Goal: Information Seeking & Learning: Find specific fact

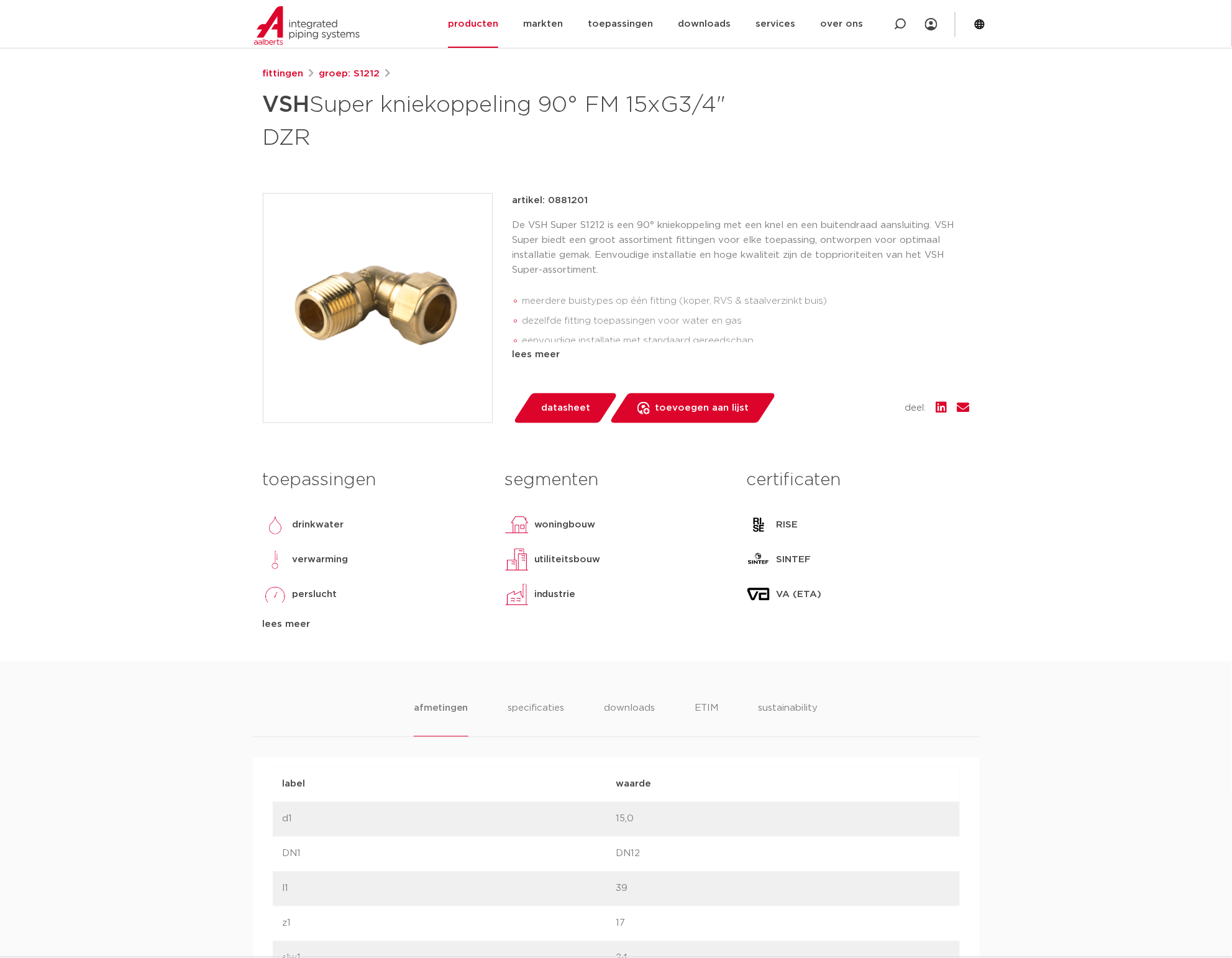
scroll to position [155, 0]
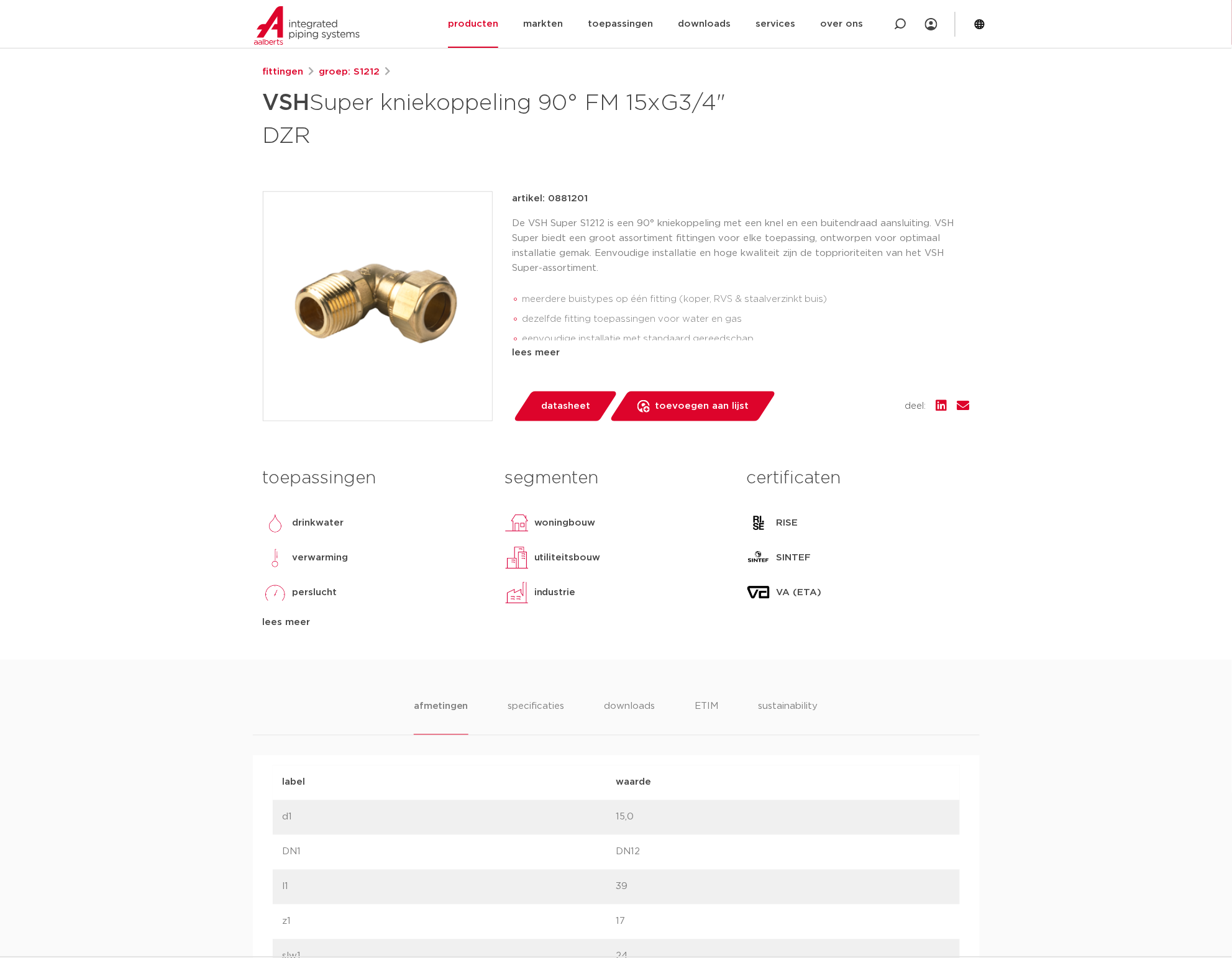
click at [286, 620] on div "lees meer" at bounding box center [374, 623] width 223 height 15
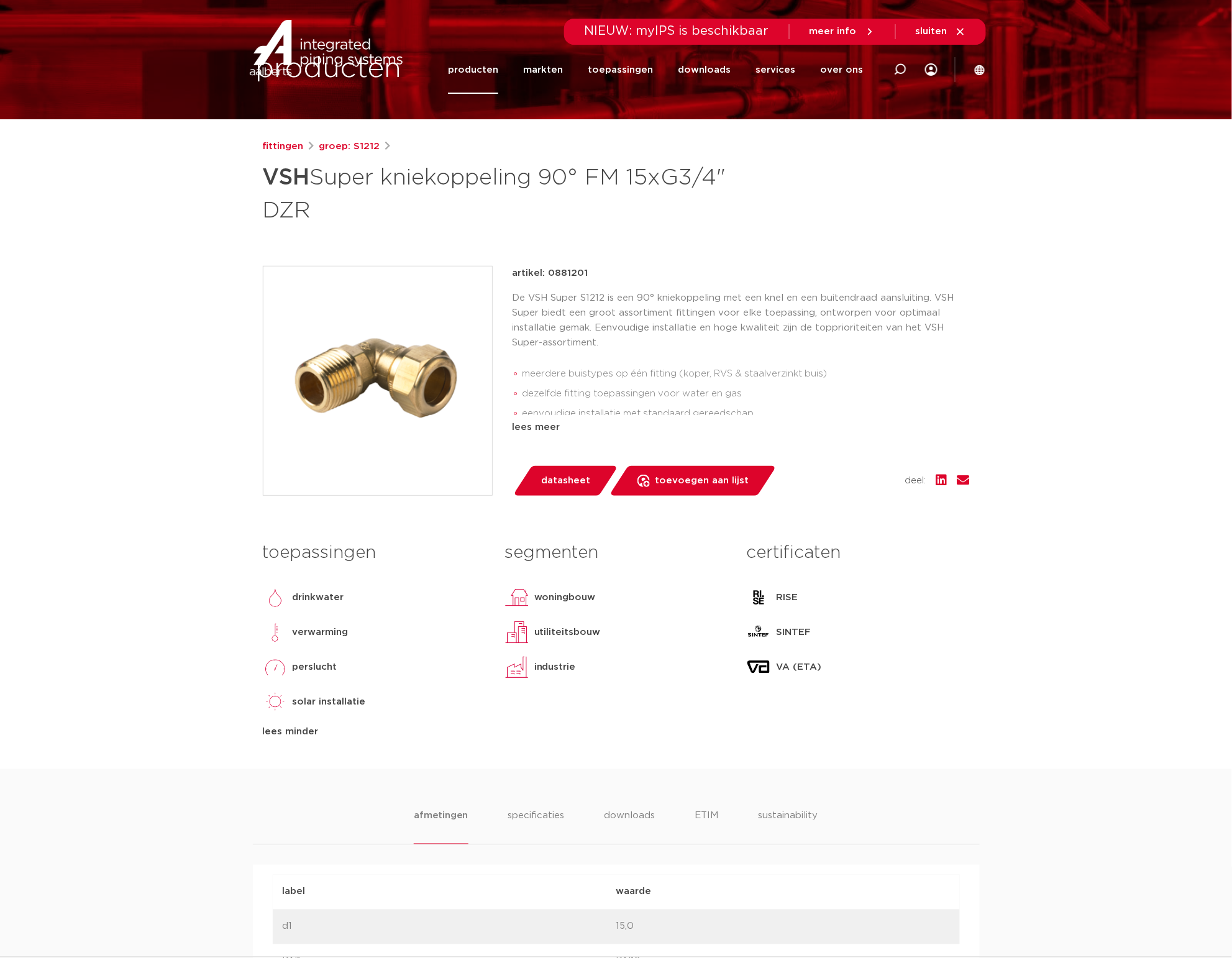
scroll to position [0, 0]
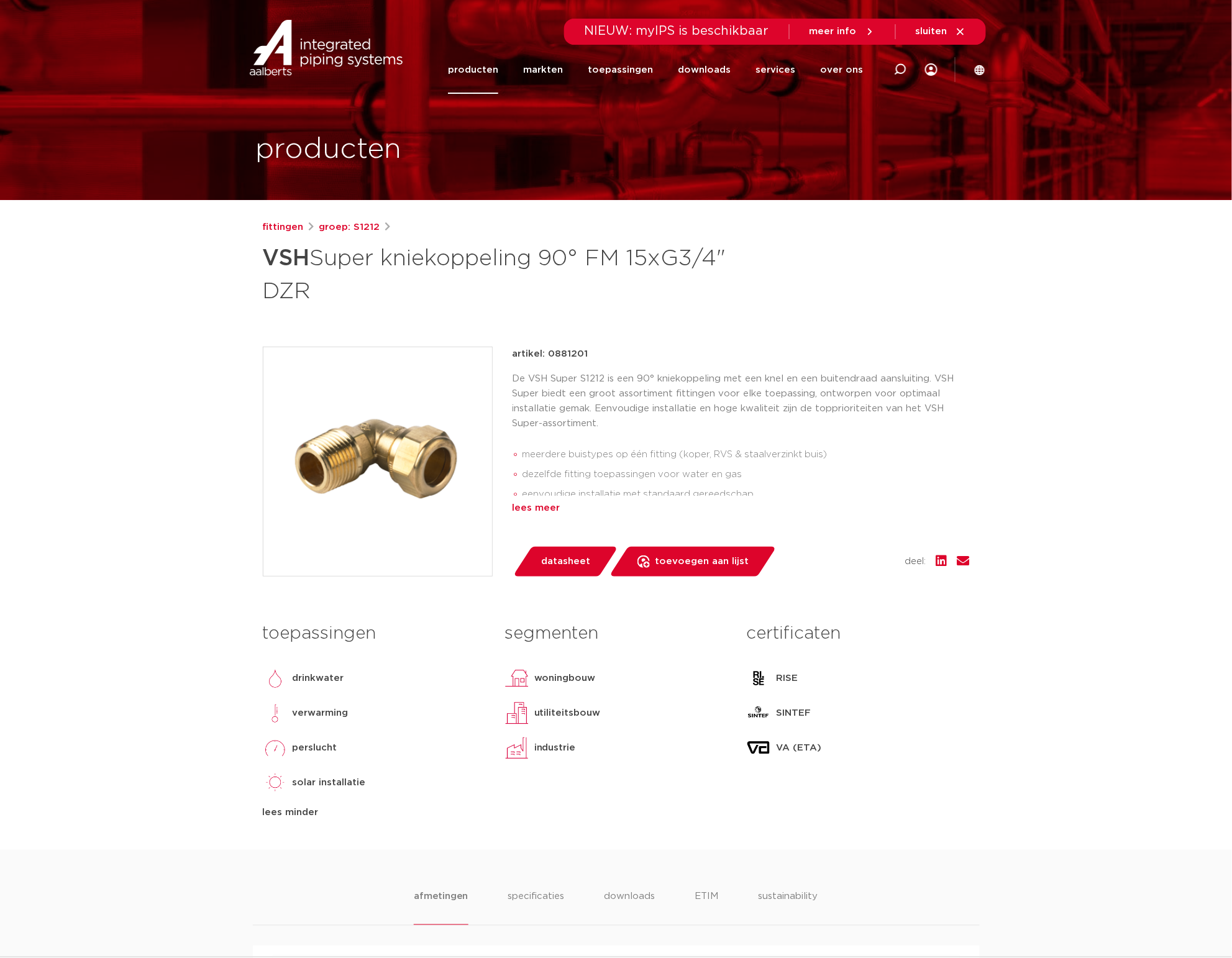
click at [531, 512] on div "lees meer" at bounding box center [740, 508] width 457 height 15
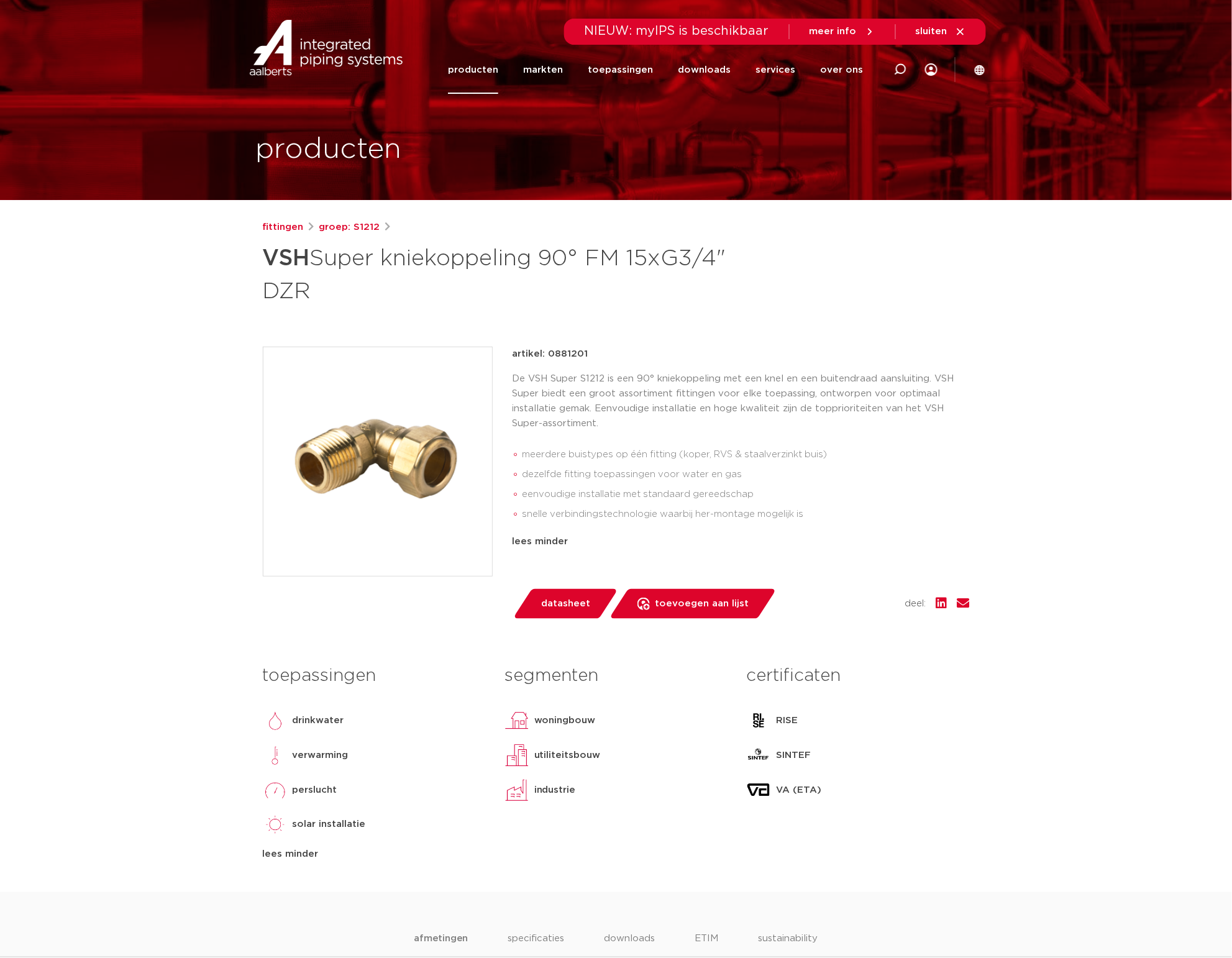
click at [564, 355] on p "artikel: 0881201" at bounding box center [550, 354] width 76 height 15
copy p "0881201"
click at [483, 73] on link "producten" at bounding box center [473, 70] width 51 height 47
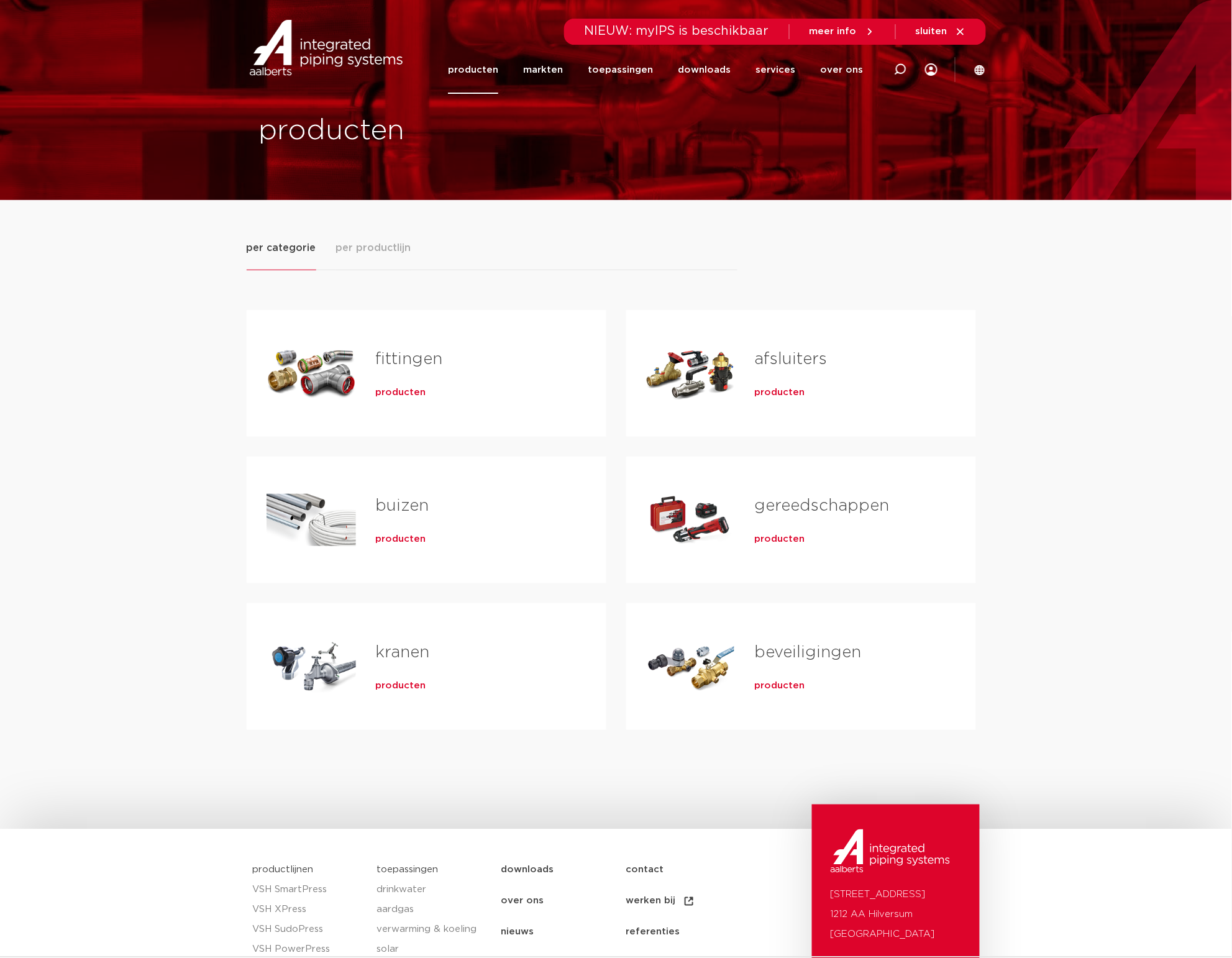
click at [404, 362] on link "fittingen" at bounding box center [409, 359] width 67 height 16
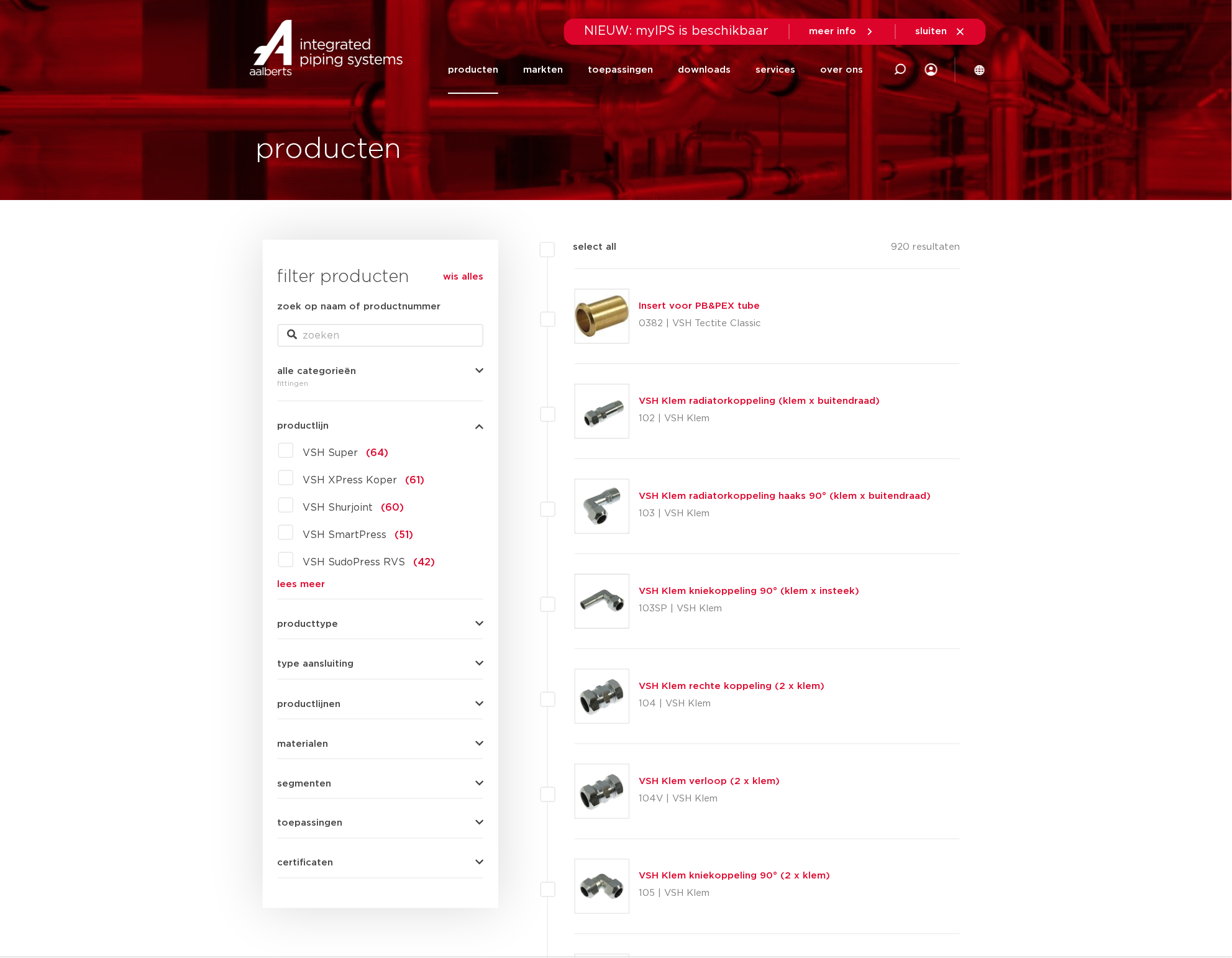
click at [312, 589] on link "lees meer" at bounding box center [380, 583] width 205 height 9
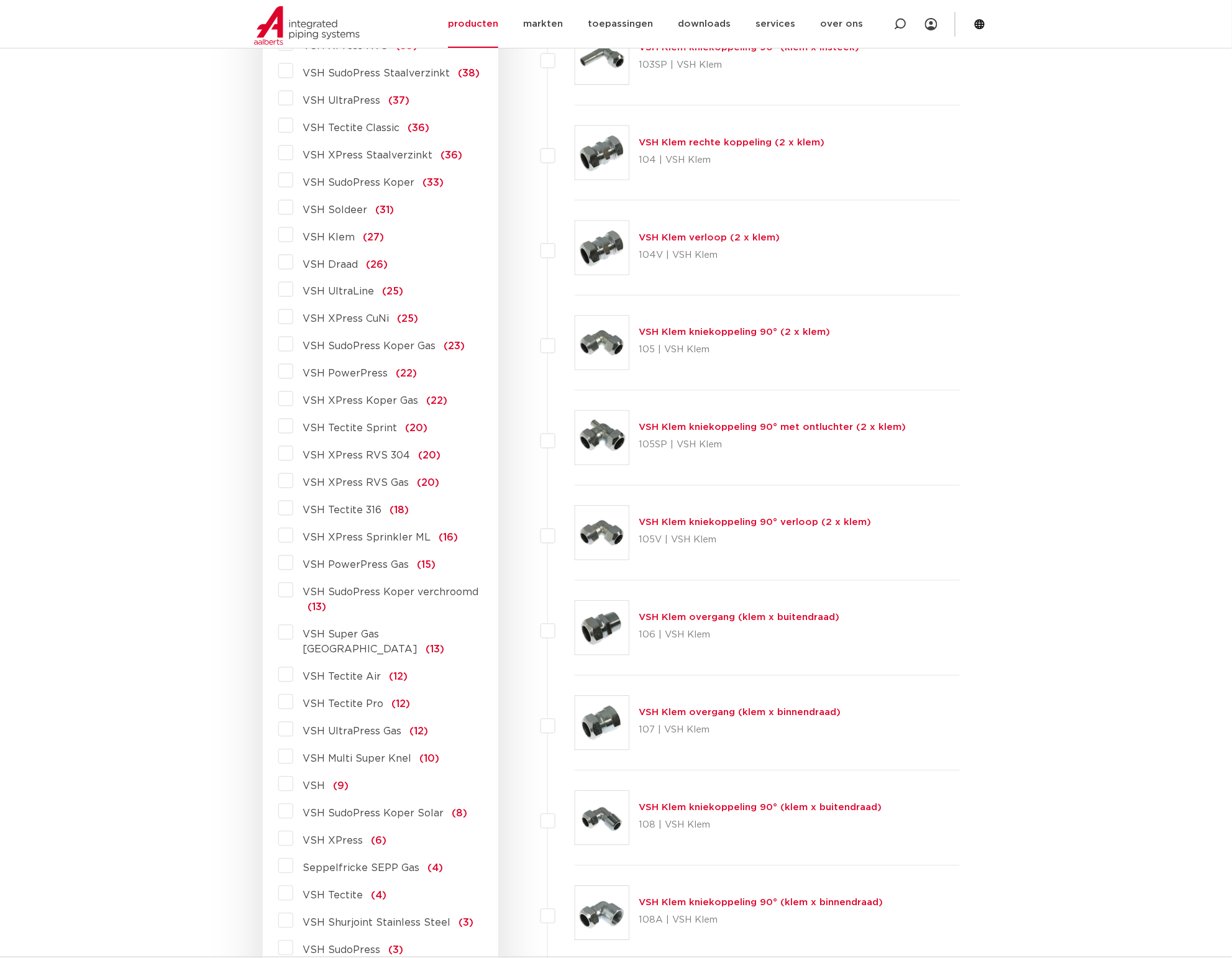
scroll to position [78, 0]
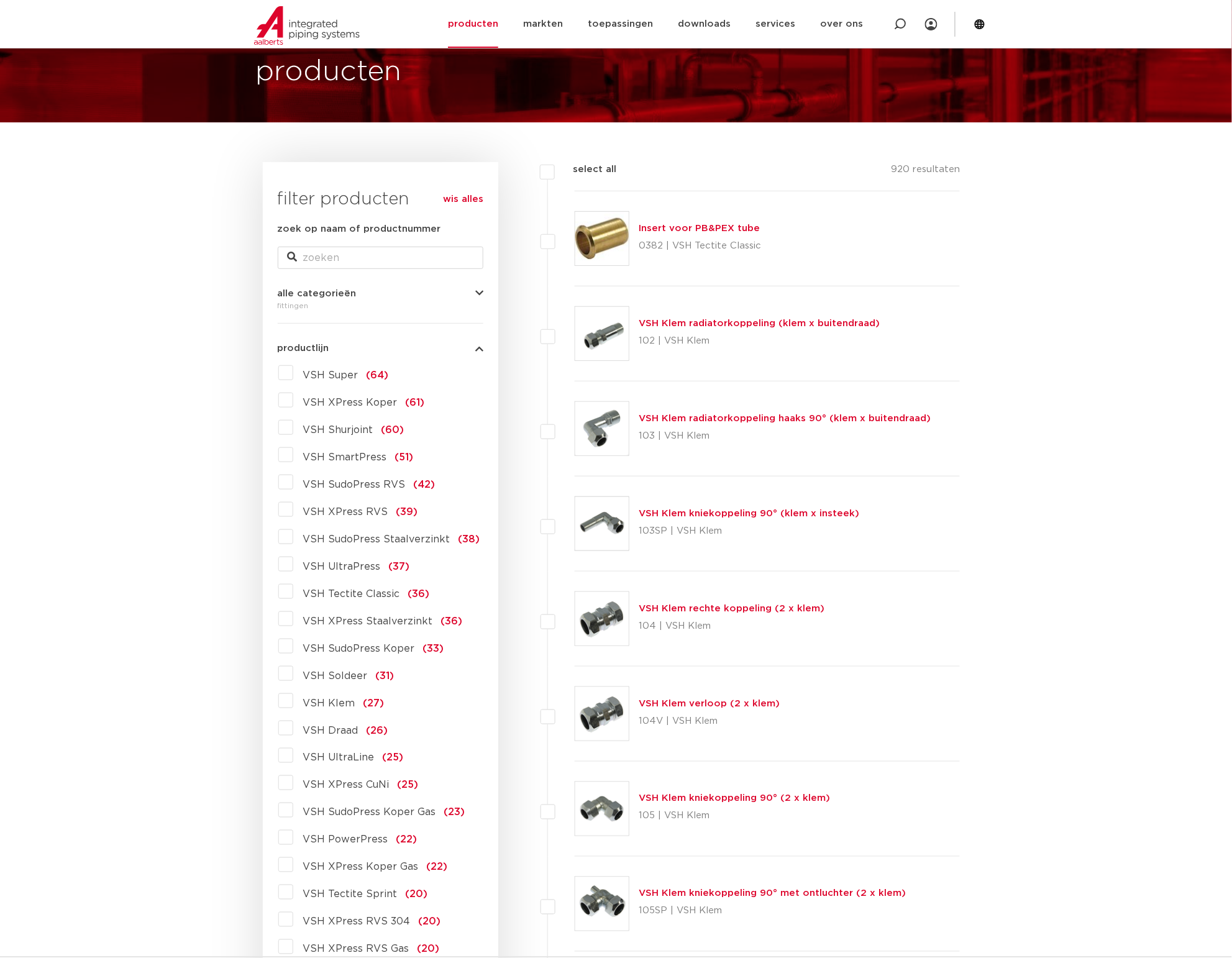
click at [293, 371] on label "VSH Super (64)" at bounding box center [340, 372] width 96 height 20
click at [0, 0] on input "VSH Super (64)" at bounding box center [0, 0] width 0 height 0
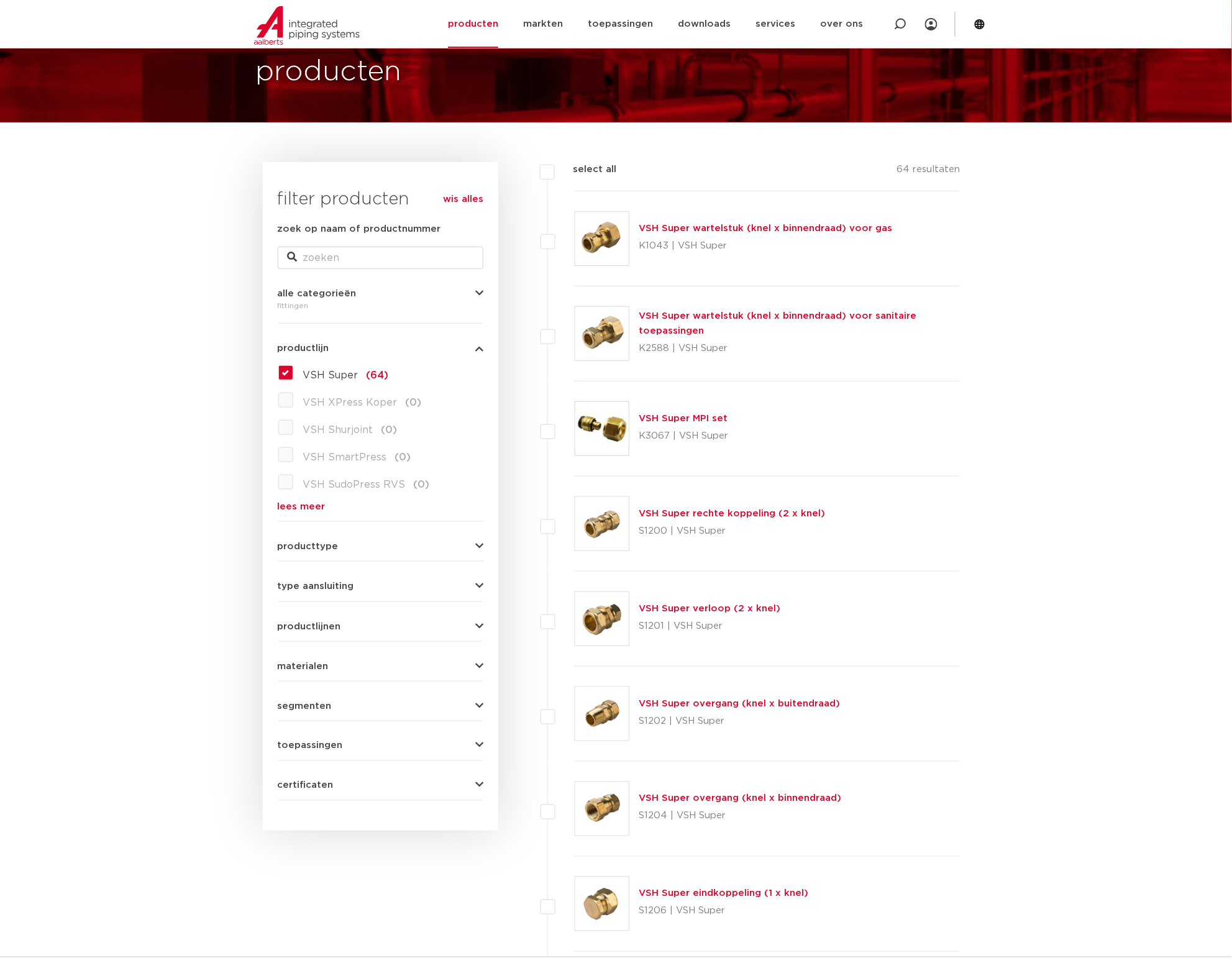
click at [321, 554] on form "zoek op naam of productnummer alle categorieën [GEOGRAPHIC_DATA] [GEOGRAPHIC_DA…" at bounding box center [380, 511] width 205 height 579
click at [326, 547] on span "producttype" at bounding box center [308, 546] width 61 height 9
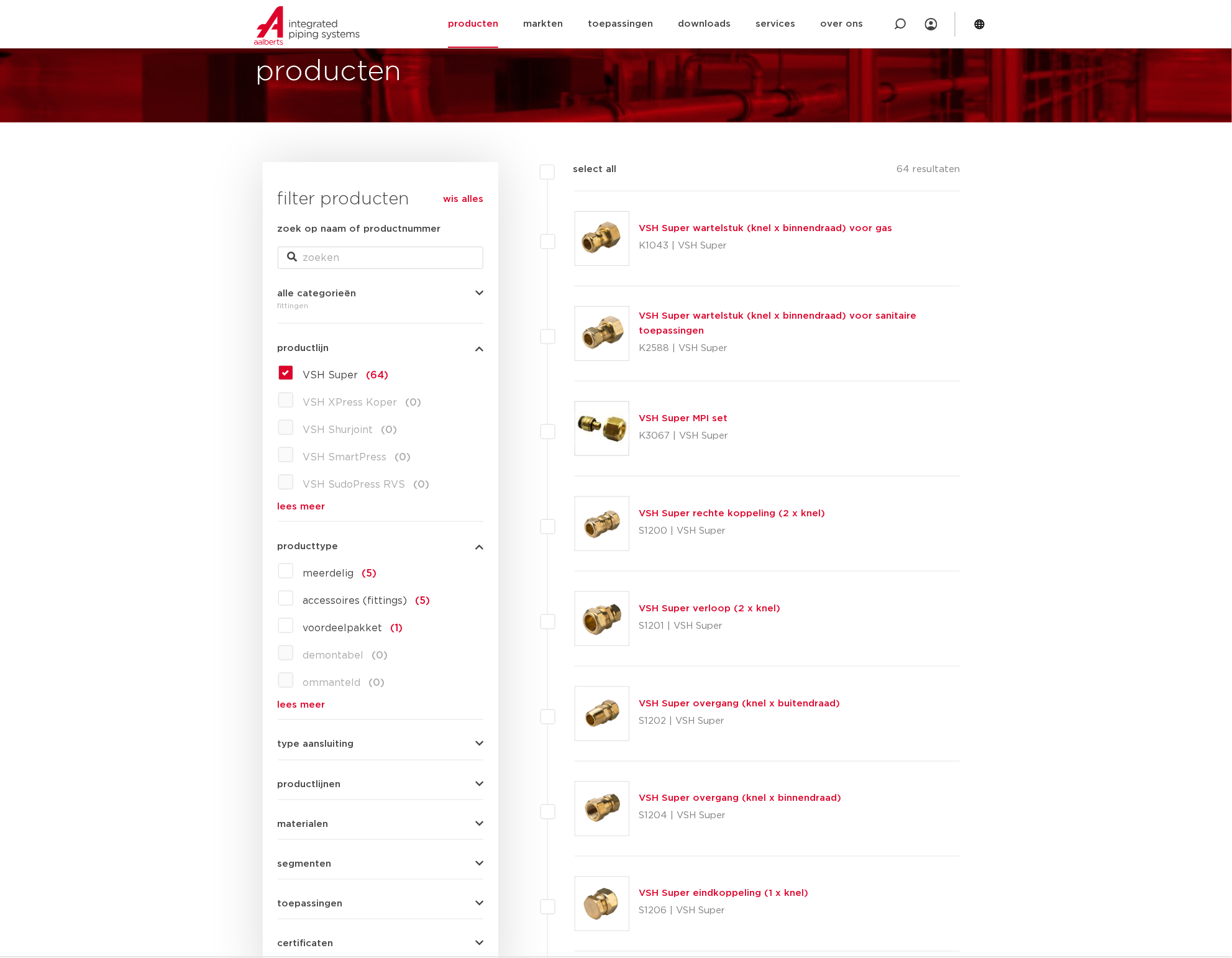
click at [326, 551] on span "producttype" at bounding box center [308, 546] width 61 height 9
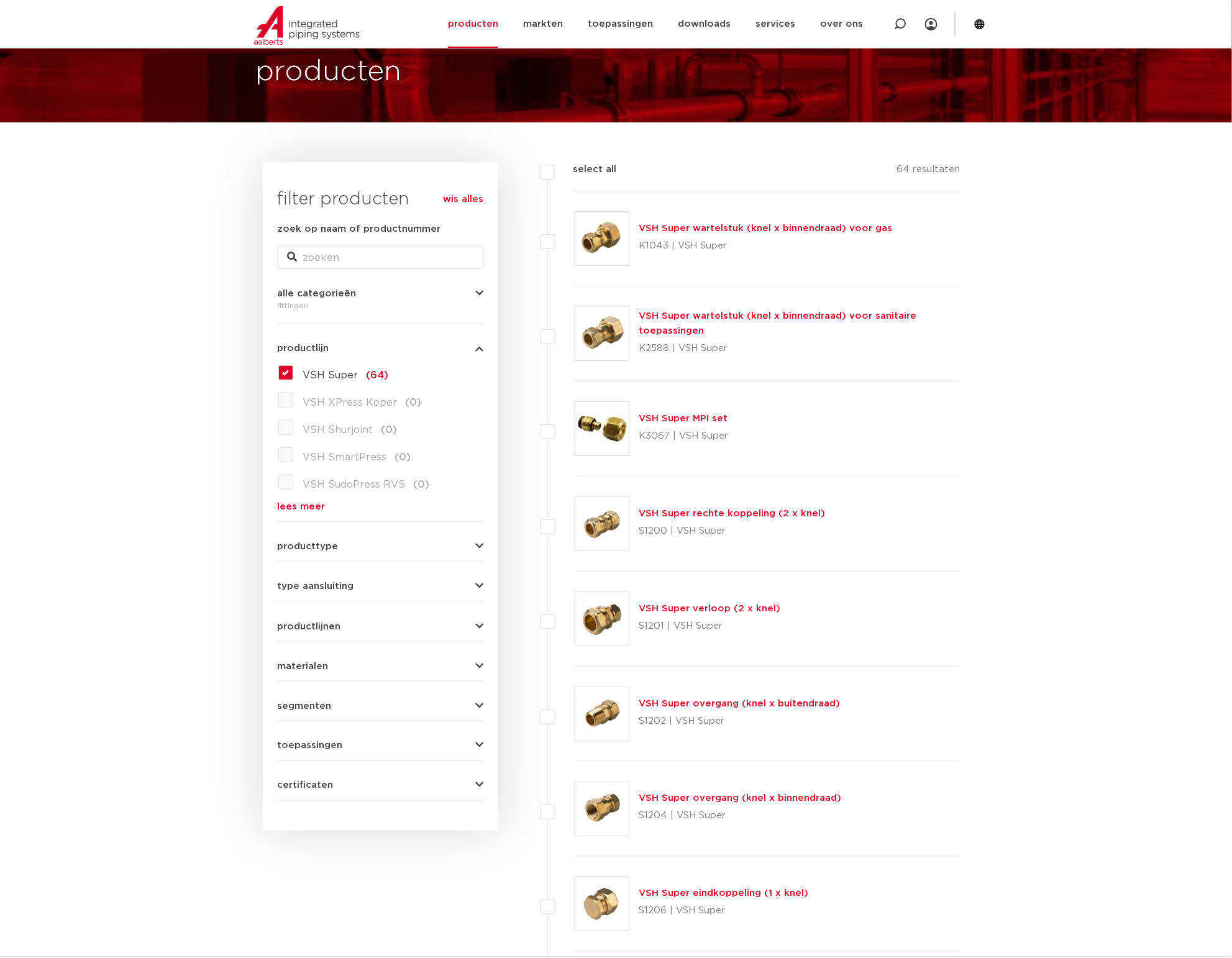
click at [337, 582] on span "type aansluiting" at bounding box center [315, 586] width 76 height 9
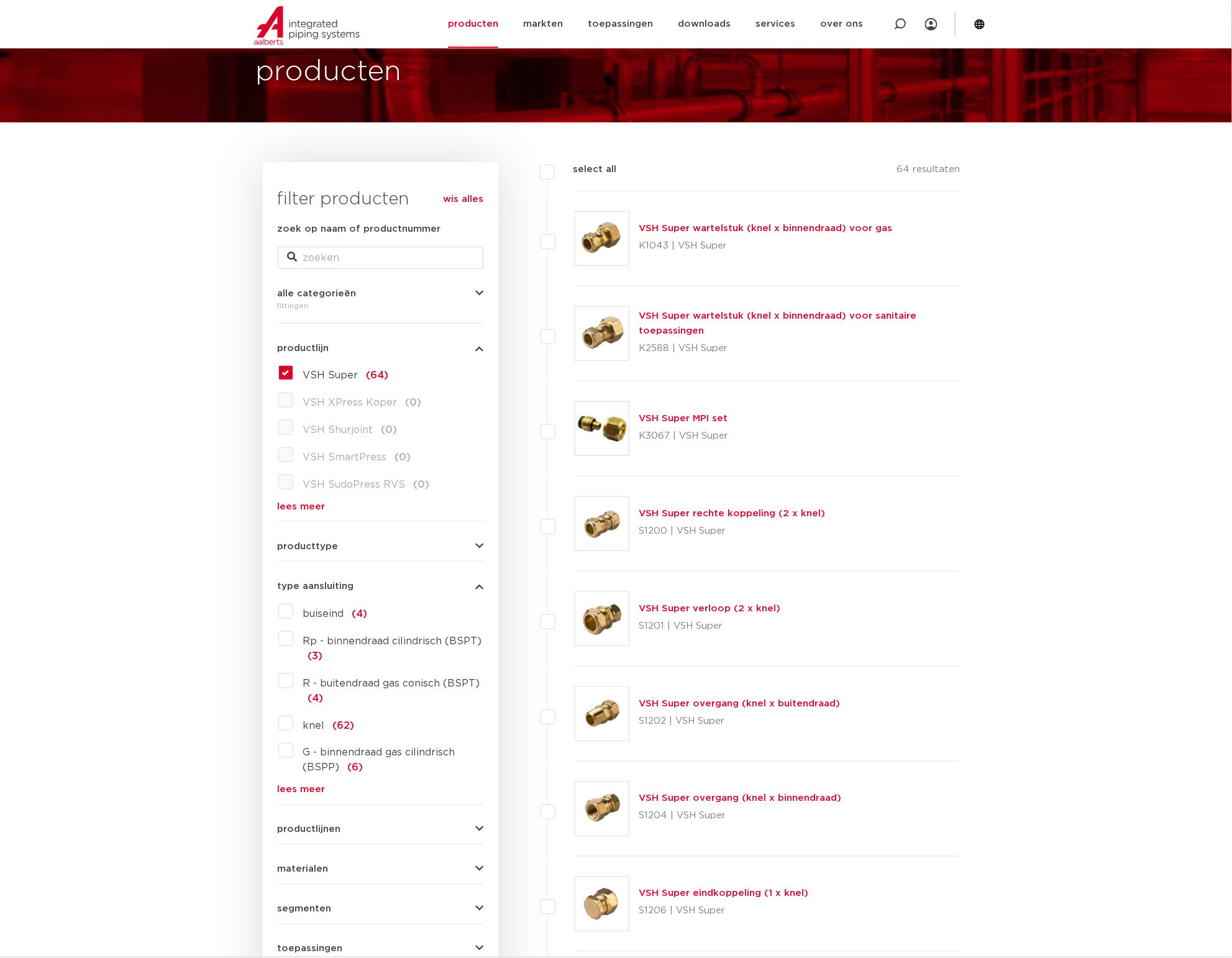
click at [311, 845] on form "zoek op naam of productnummer alle categorieën fittingen fittingen afsluiters b…" at bounding box center [380, 613] width 205 height 782
drag, startPoint x: 311, startPoint y: 845, endPoint x: 320, endPoint y: 825, distance: 21.9
click at [320, 825] on span "productlijnen" at bounding box center [308, 829] width 63 height 9
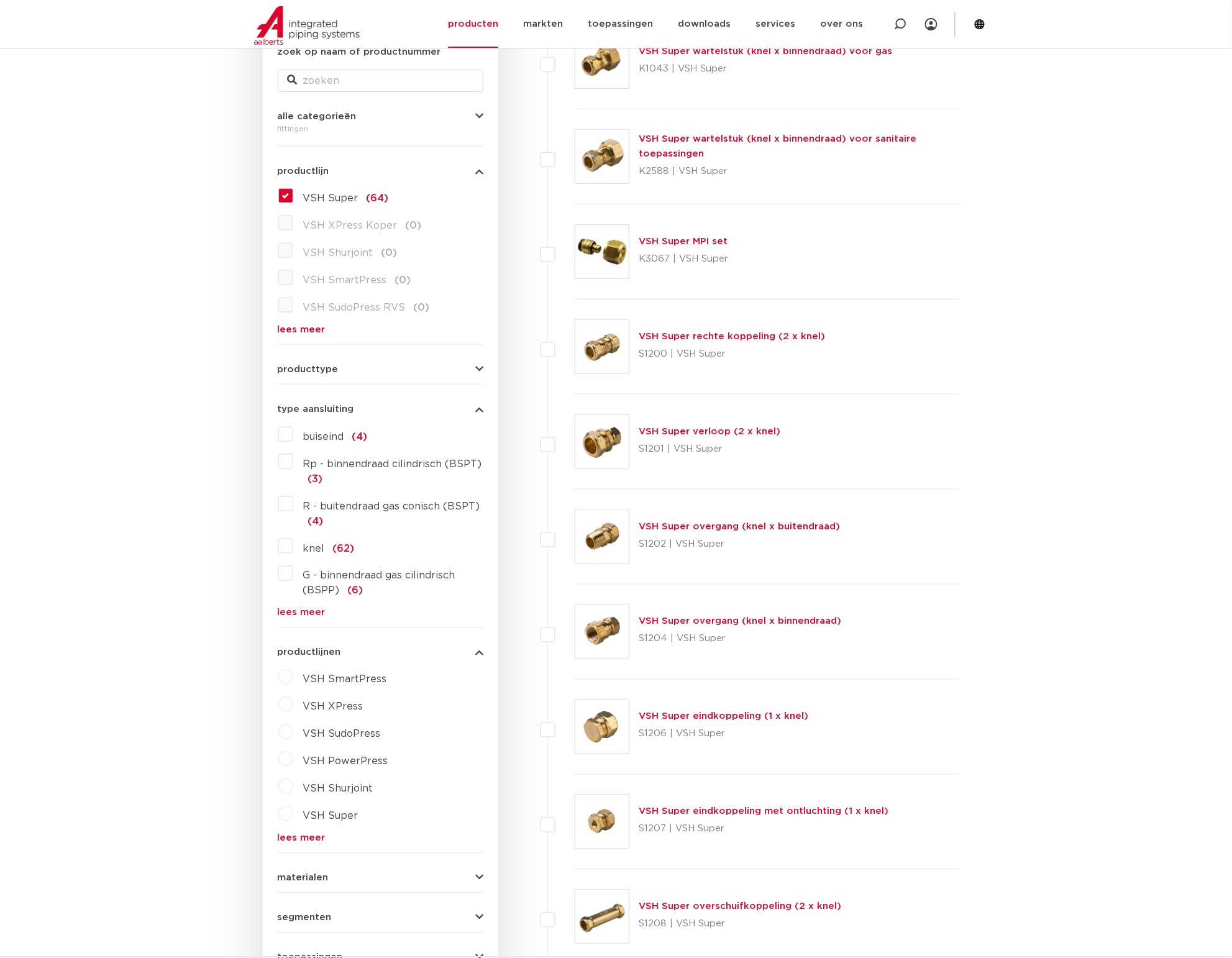
scroll to position [311, 0]
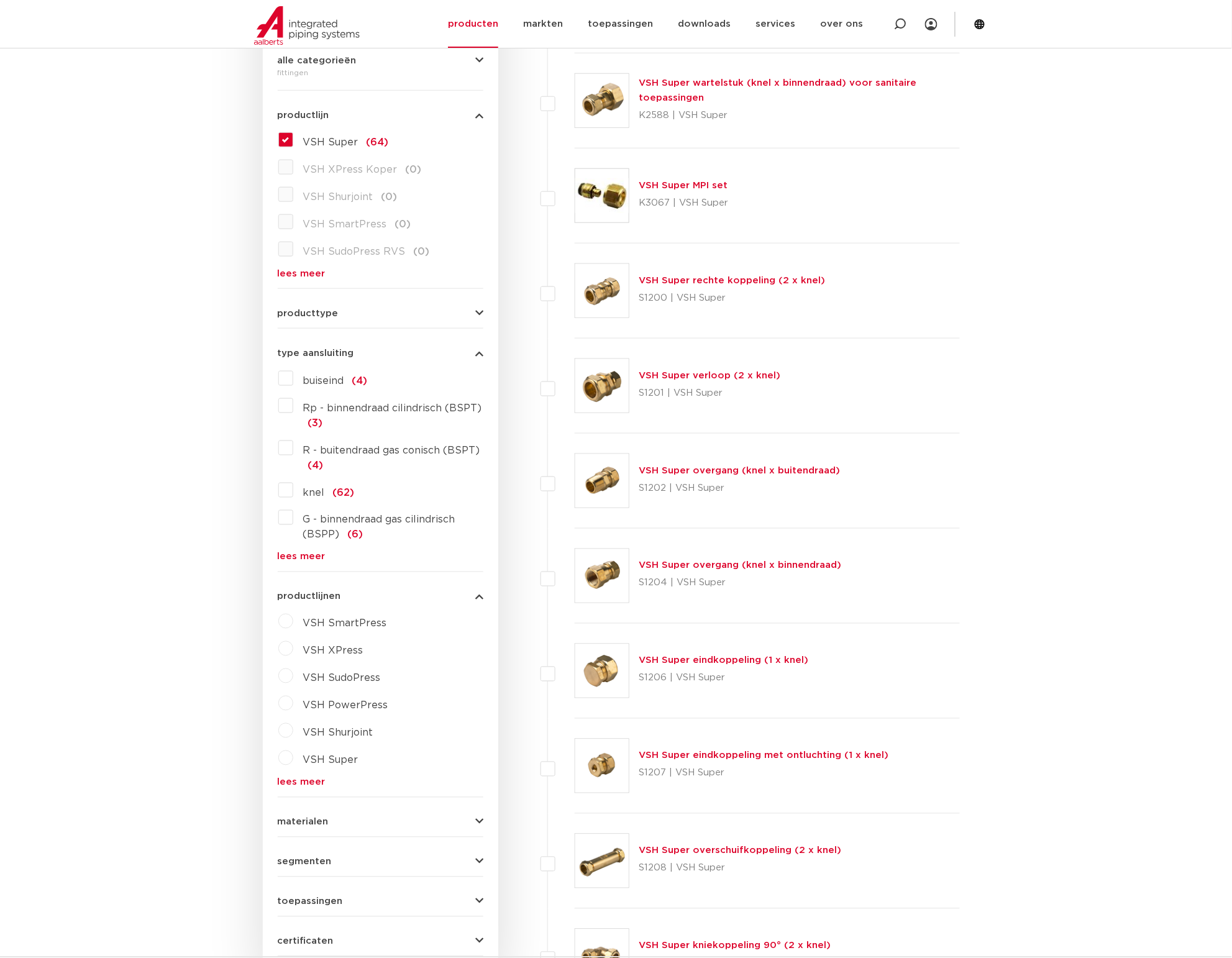
click at [295, 780] on link "lees meer" at bounding box center [380, 782] width 205 height 9
click at [329, 762] on span "VSH Super" at bounding box center [331, 760] width 56 height 10
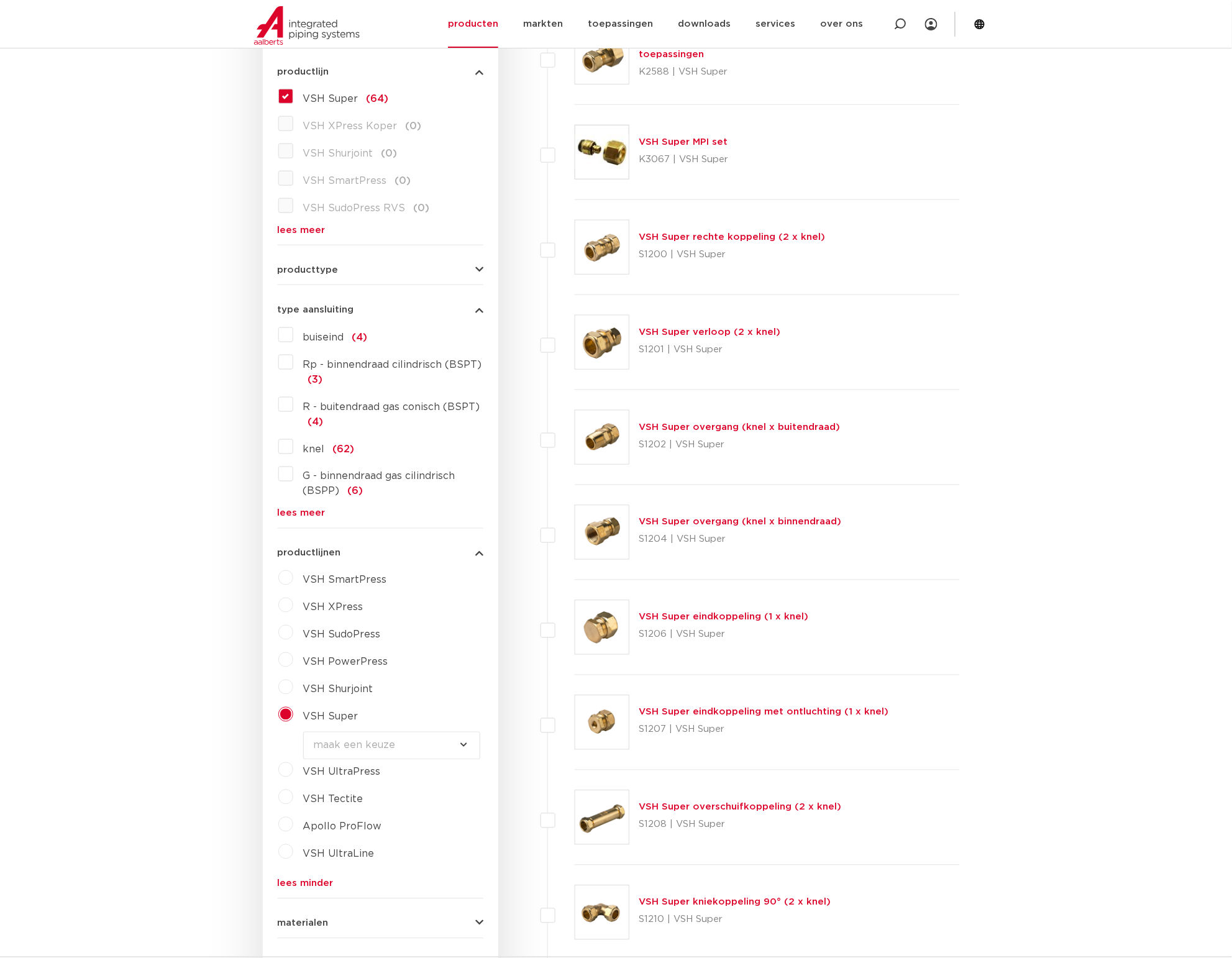
scroll to position [389, 0]
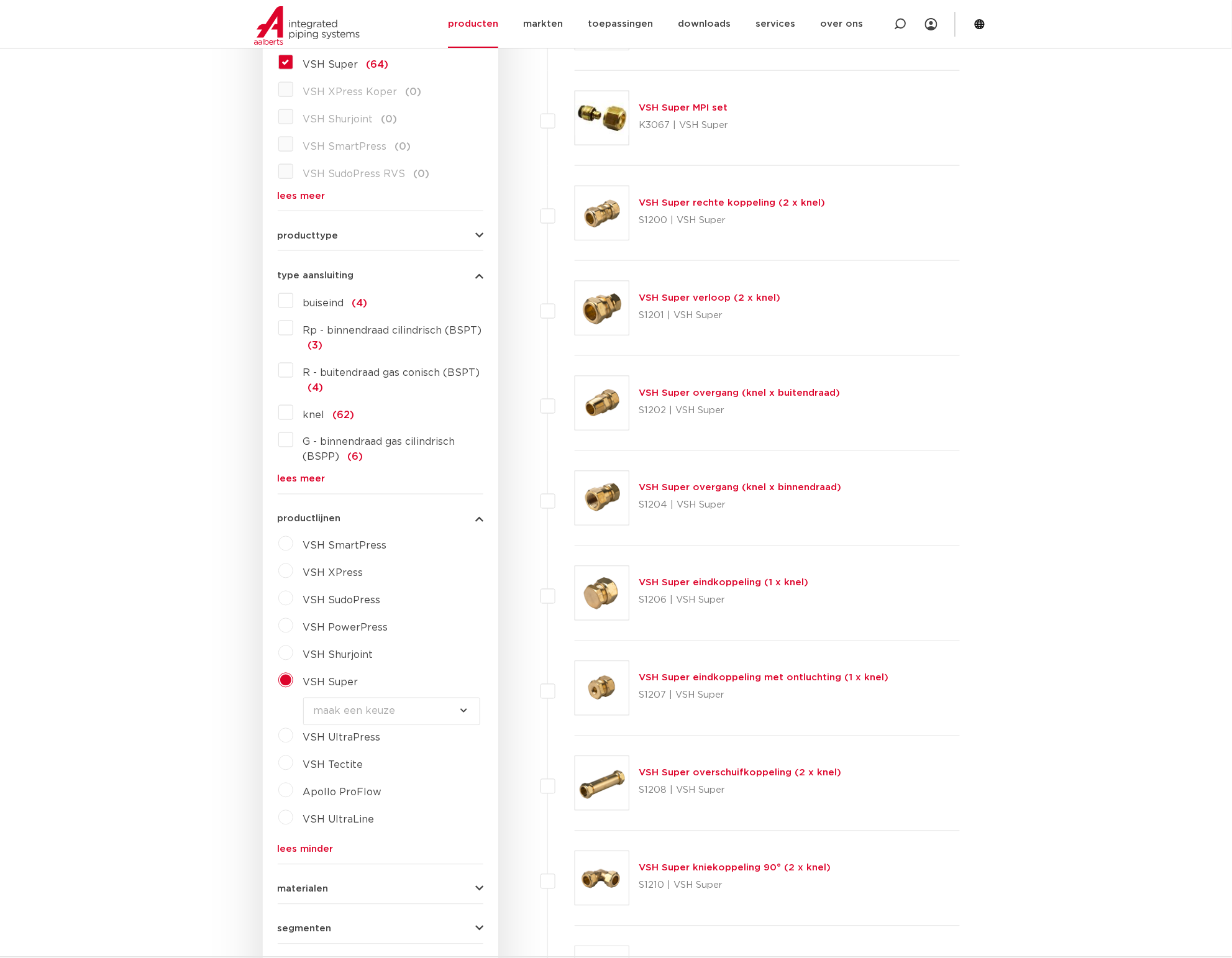
click at [367, 722] on select "maak een keuze VSH Super Knel fittingen VSH Multi Super Knel fittingen VSH Supe…" at bounding box center [392, 712] width 177 height 28
select select "7533"
click at [304, 698] on select "maak een keuze VSH Super Knel fittingen VSH Multi Super Knel fittingen VSH Supe…" at bounding box center [392, 712] width 177 height 28
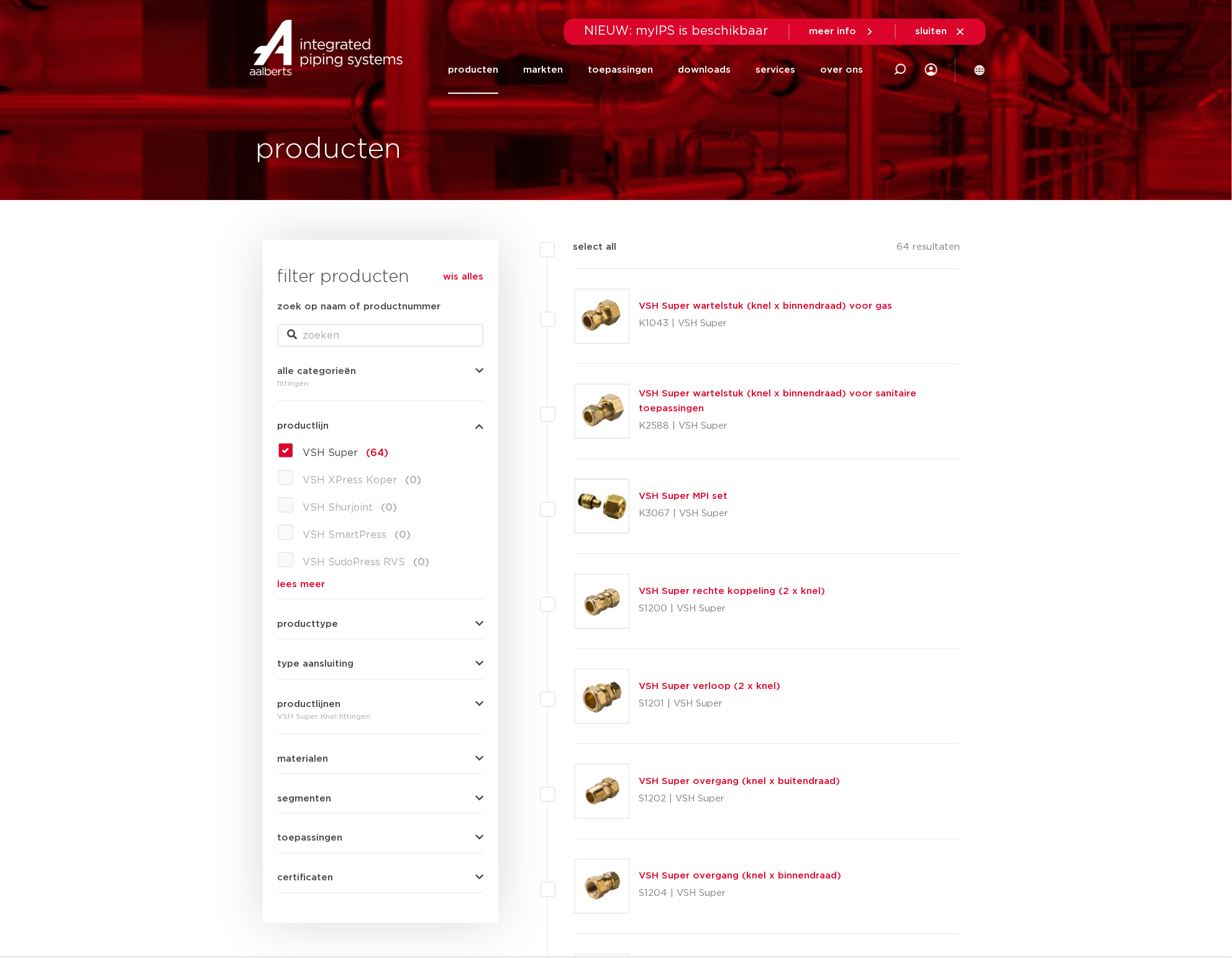
click at [355, 634] on form "zoek op naam of productnummer alle categorieën [GEOGRAPHIC_DATA] [GEOGRAPHIC_DA…" at bounding box center [380, 596] width 205 height 594
click at [361, 628] on button "producttype" at bounding box center [380, 623] width 205 height 9
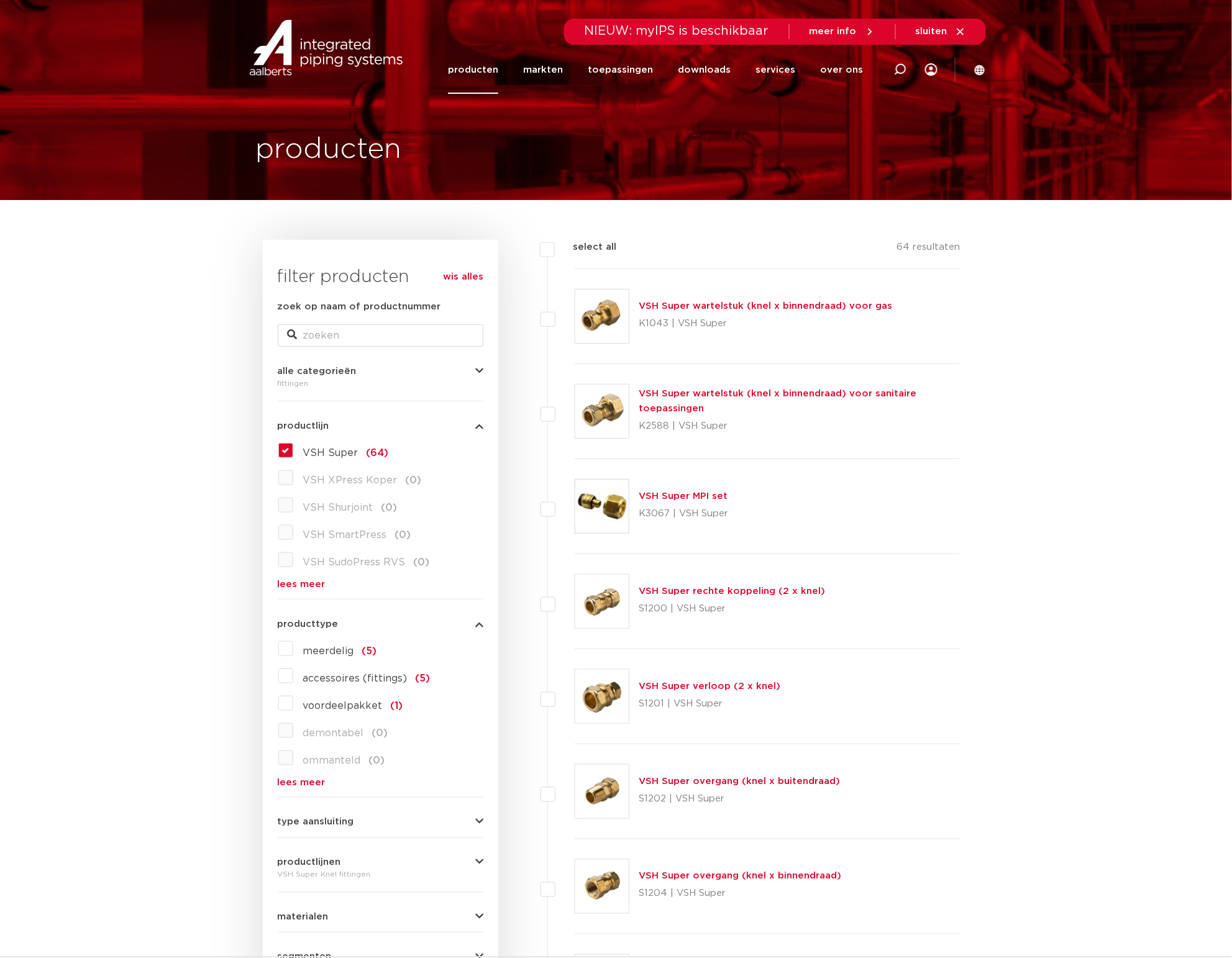
click at [365, 627] on button "producttype" at bounding box center [380, 623] width 205 height 9
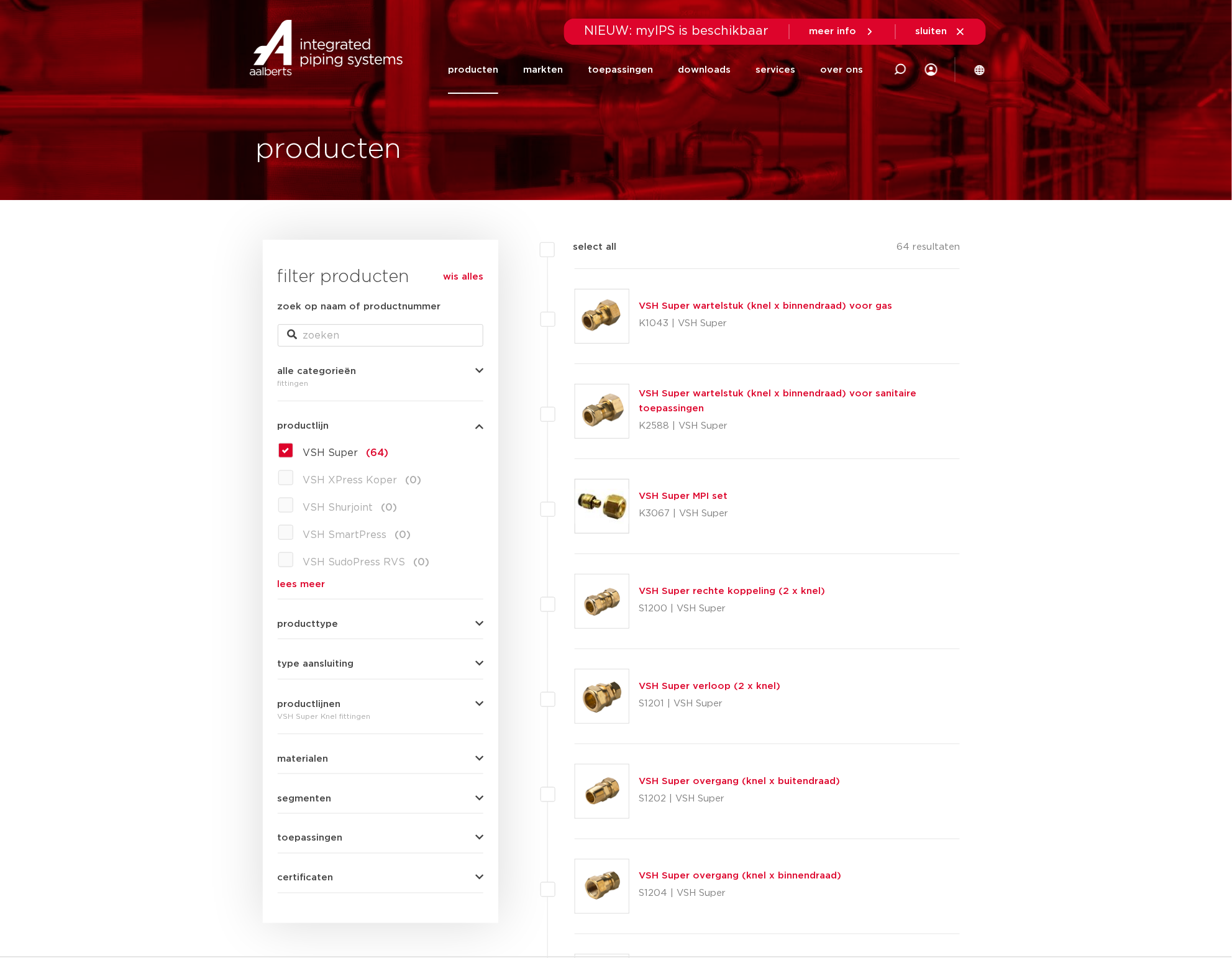
click at [357, 668] on button "type aansluiting" at bounding box center [380, 663] width 205 height 9
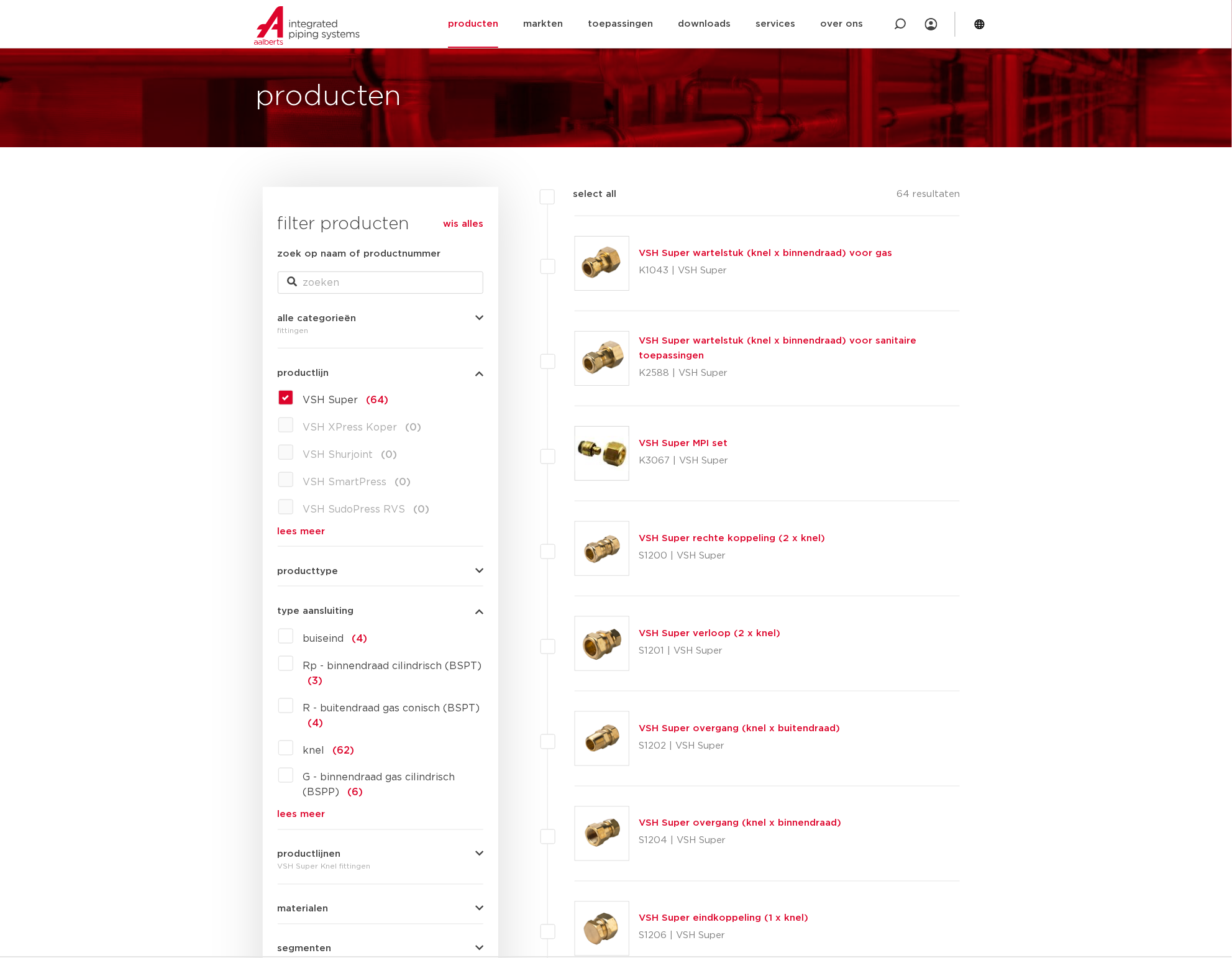
scroll to position [78, 0]
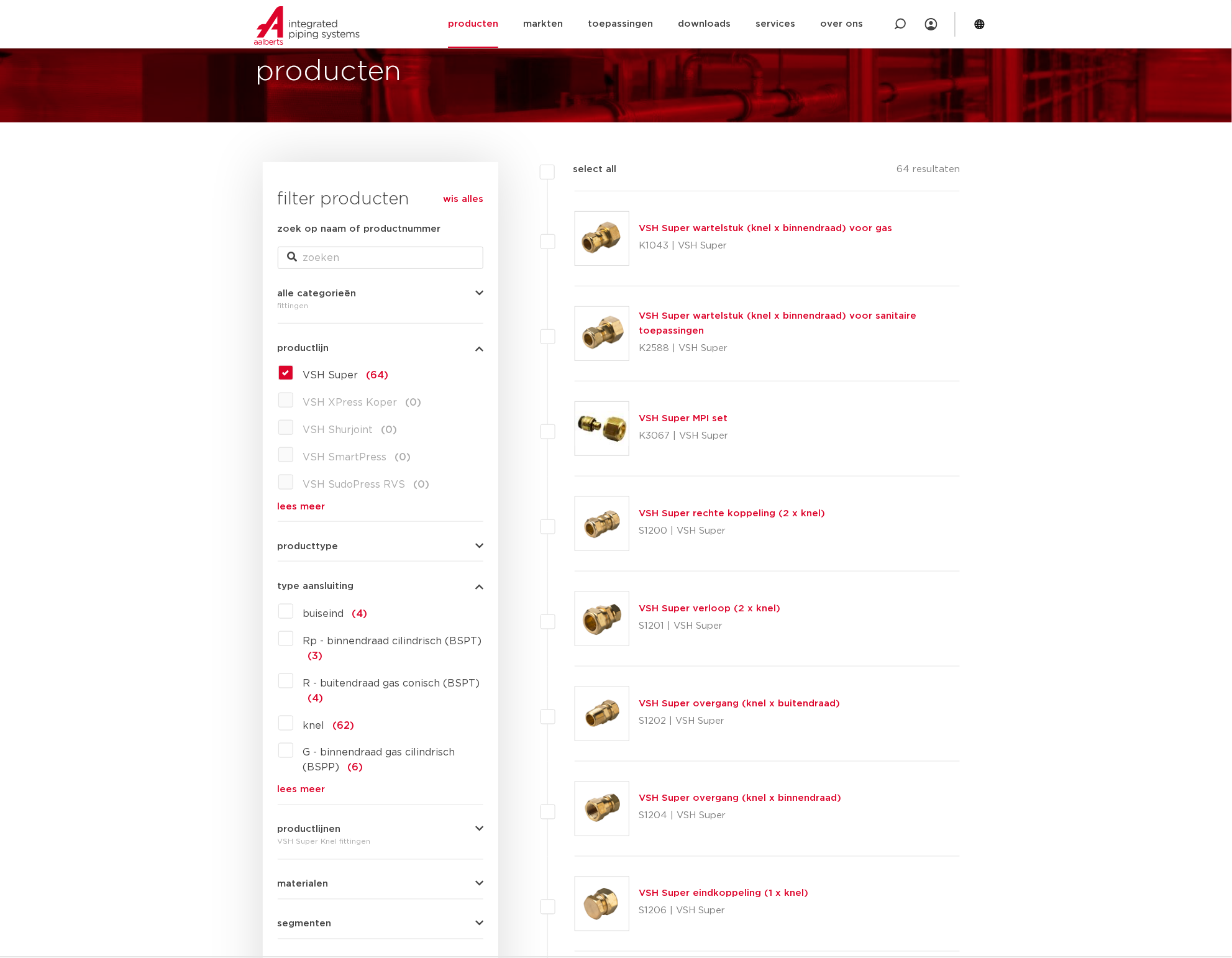
click at [345, 690] on label "R - buitendraad gas conisch (BSPT) (4)" at bounding box center [388, 688] width 190 height 35
click at [0, 0] on input "R - buitendraad gas conisch (BSPT) (4)" at bounding box center [0, 0] width 0 height 0
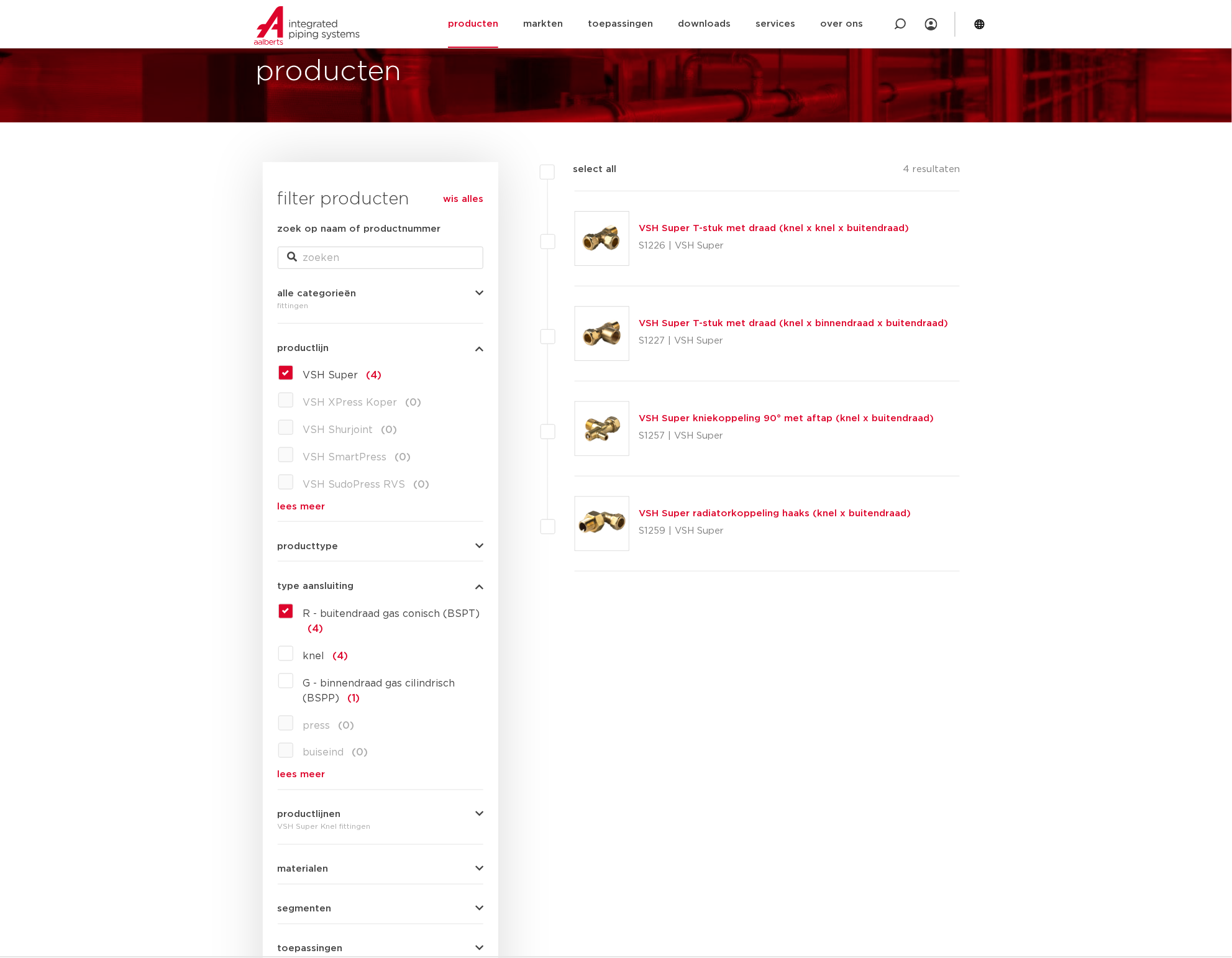
click at [600, 417] on img at bounding box center [601, 428] width 53 height 53
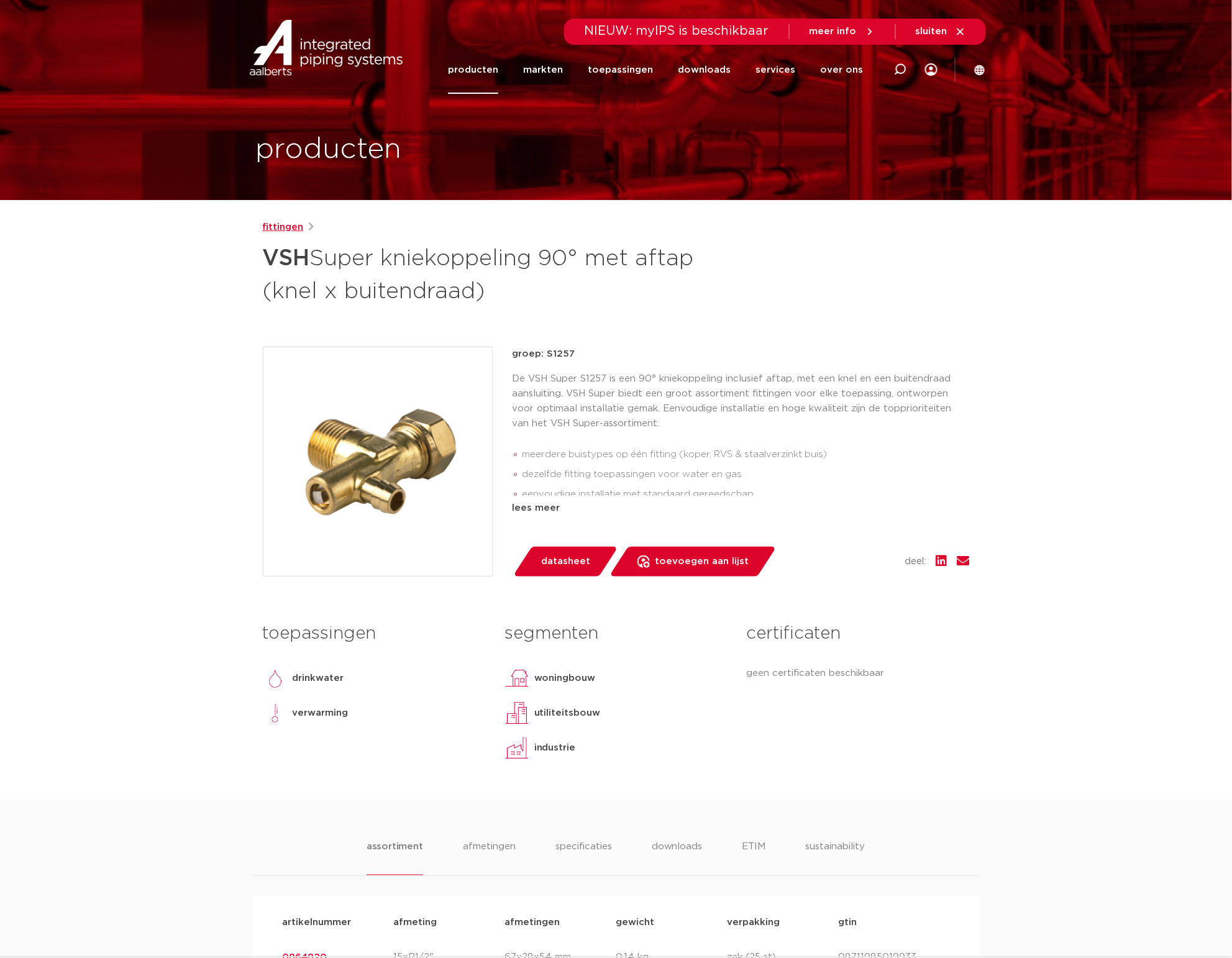
click at [300, 230] on link "fittingen" at bounding box center [283, 227] width 41 height 15
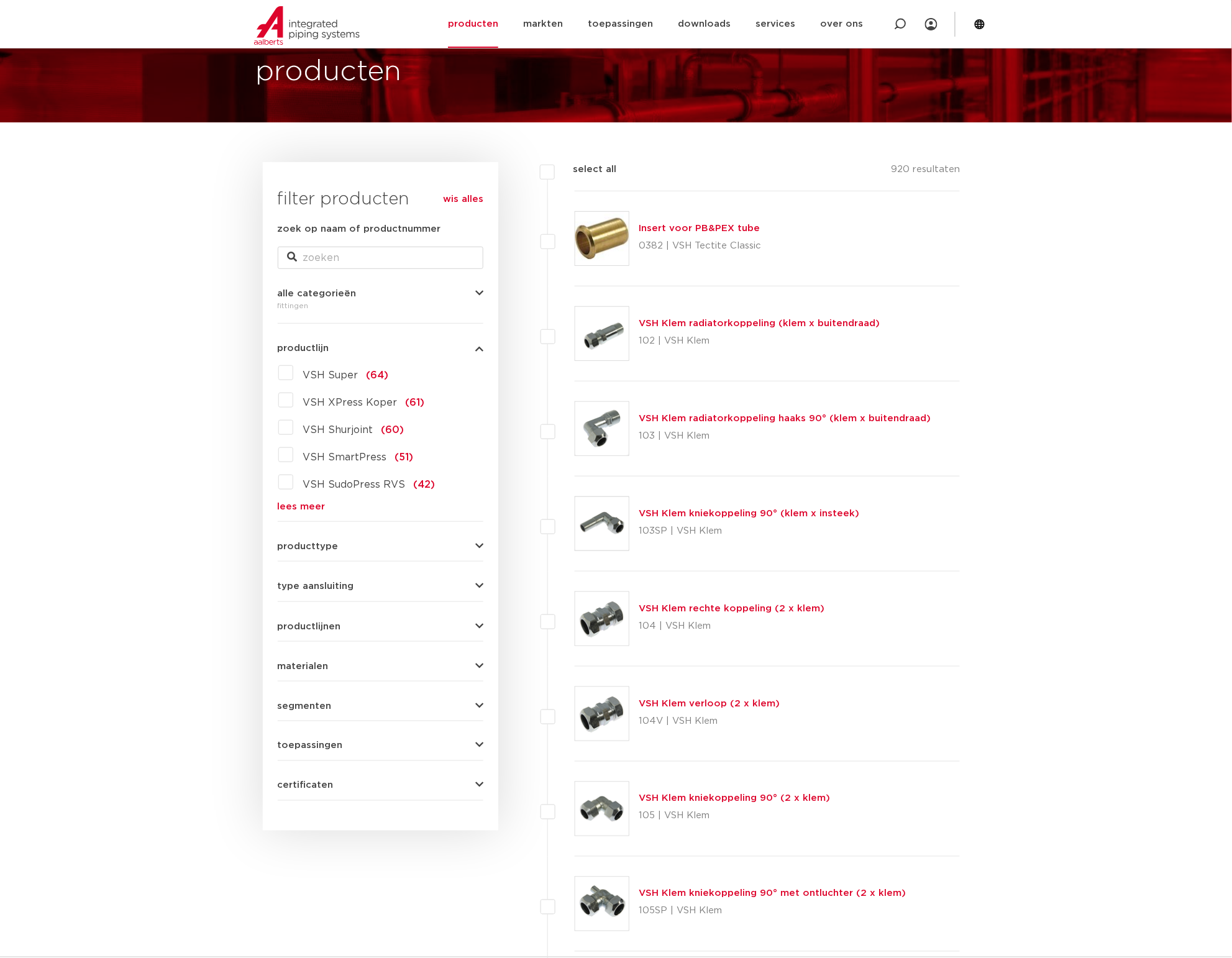
scroll to position [78, 0]
click at [327, 376] on span "VSH Super" at bounding box center [331, 376] width 56 height 10
click at [0, 0] on input "VSH Super (64)" at bounding box center [0, 0] width 0 height 0
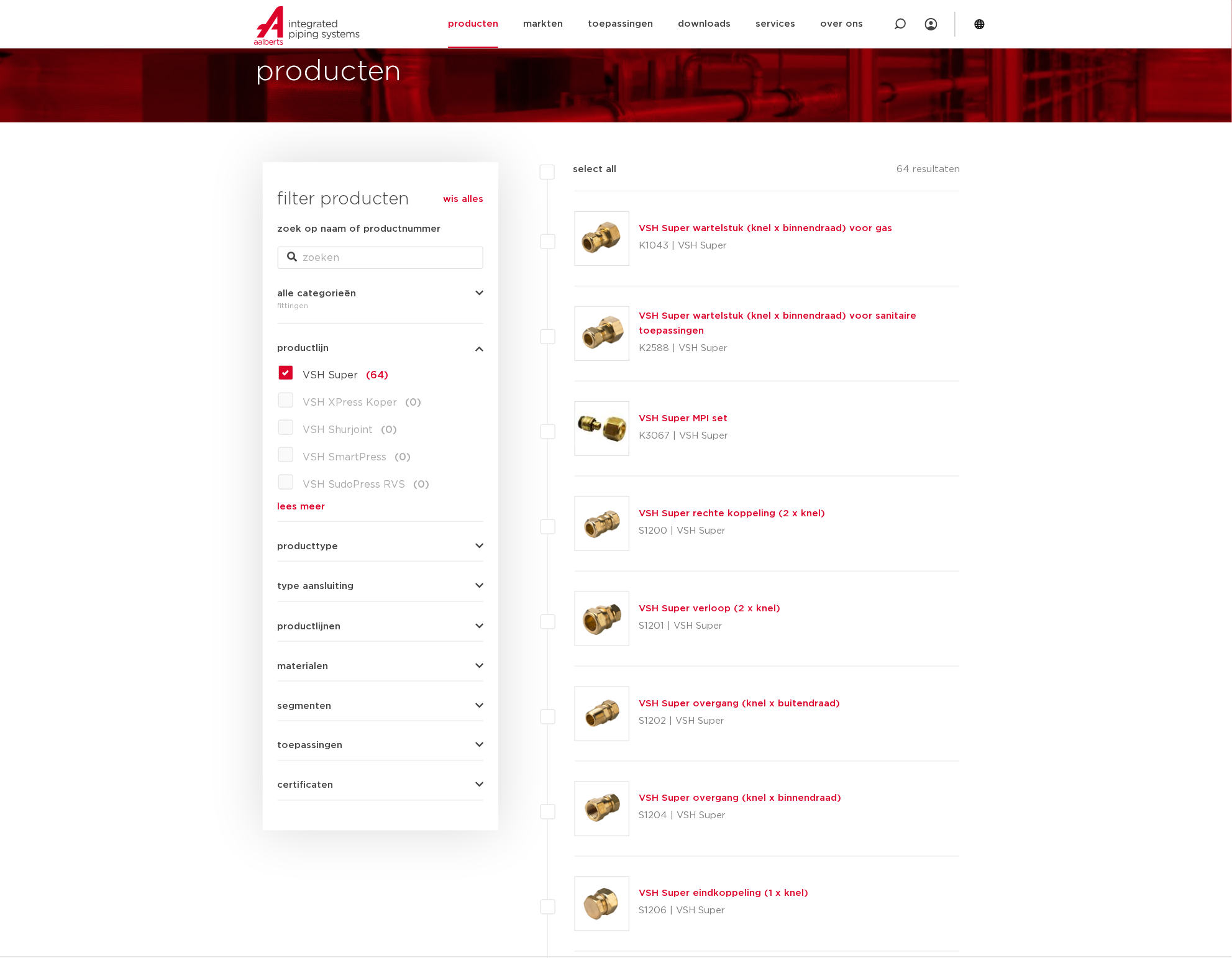
click at [320, 538] on div "producttype meerdelig (5) accessoires (fittings) (5) voordeelpakket (1) demonta…" at bounding box center [380, 542] width 205 height 20
click at [320, 544] on span "producttype" at bounding box center [308, 546] width 61 height 9
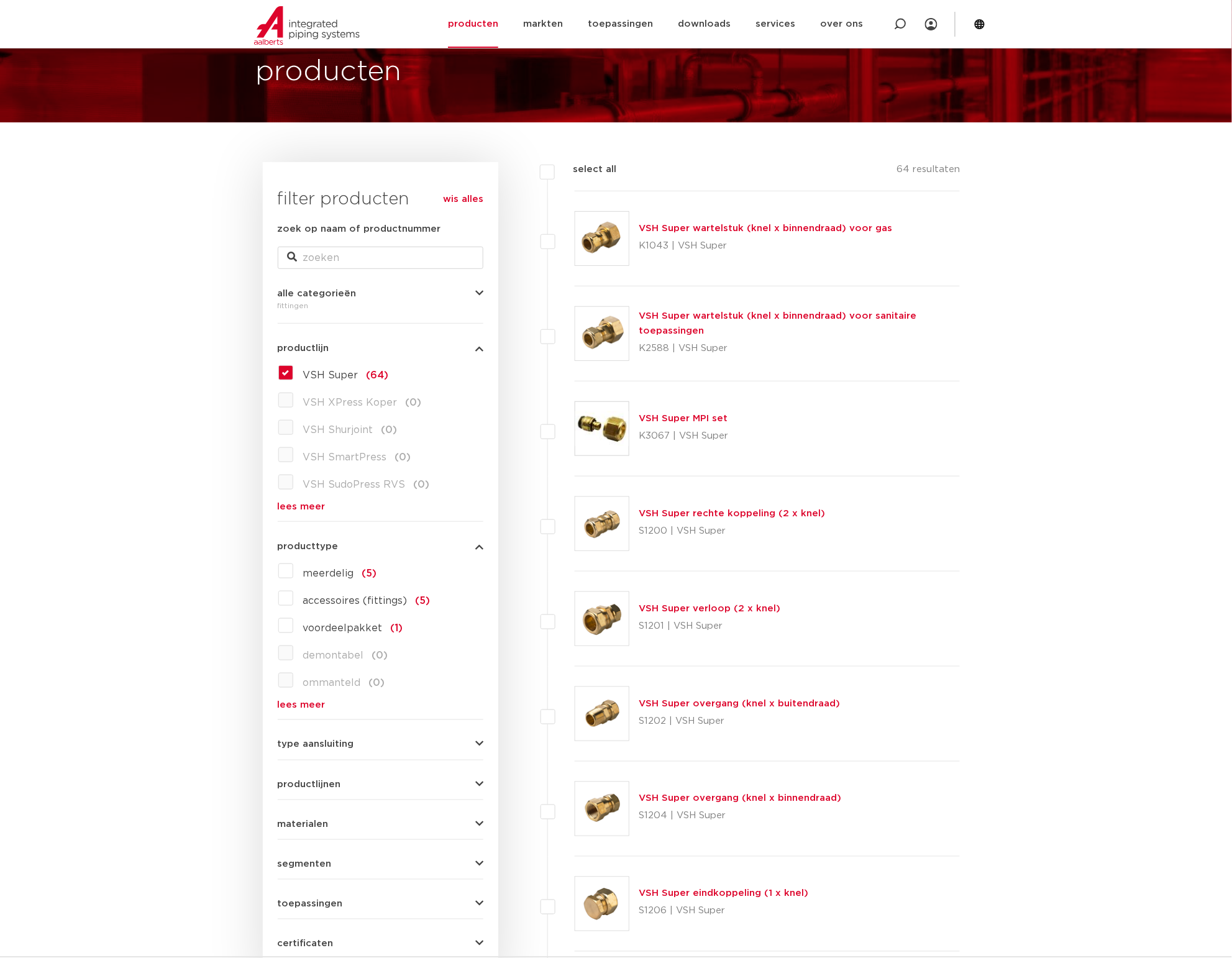
click at [331, 749] on span "type aansluiting" at bounding box center [315, 744] width 76 height 9
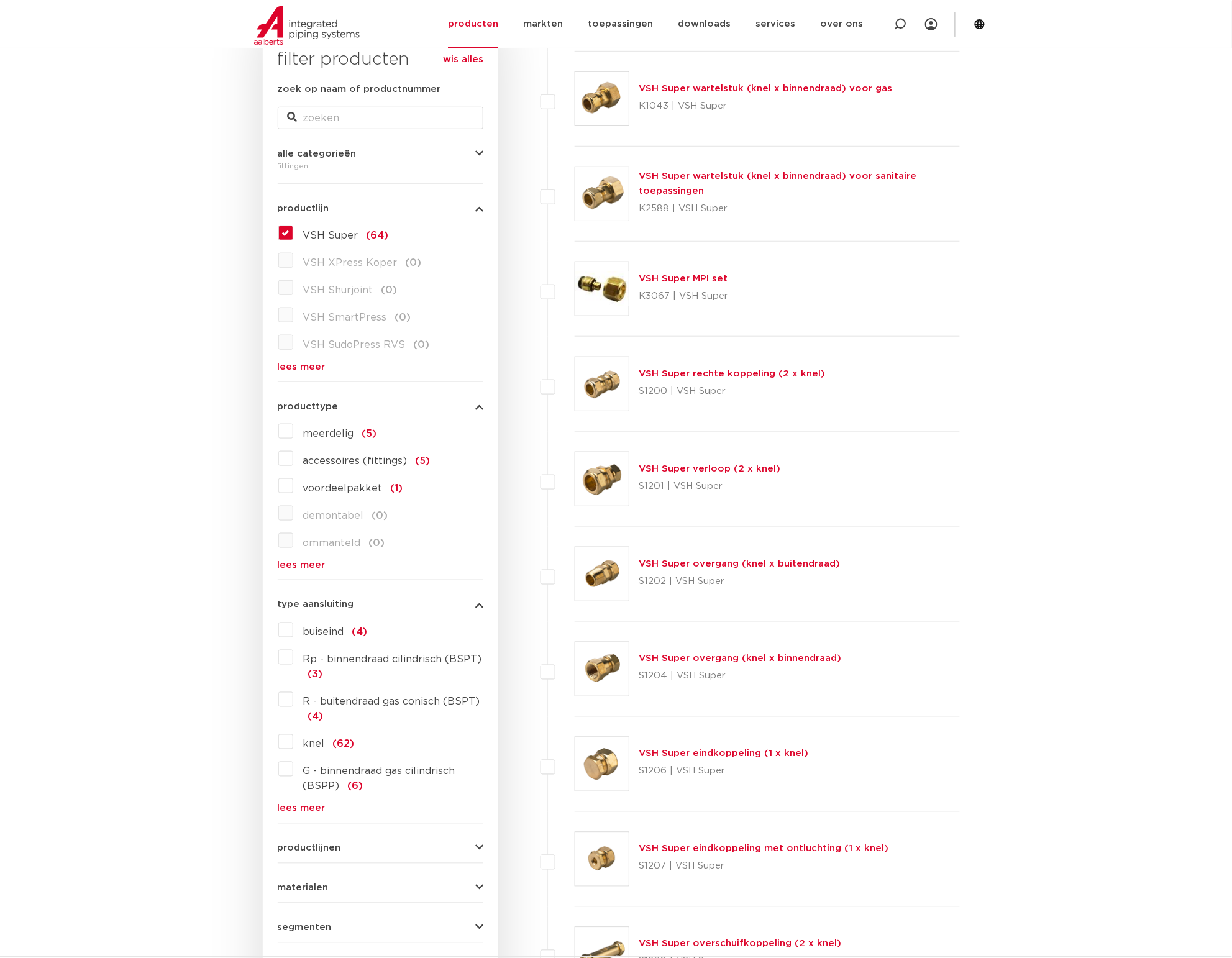
scroll to position [389, 0]
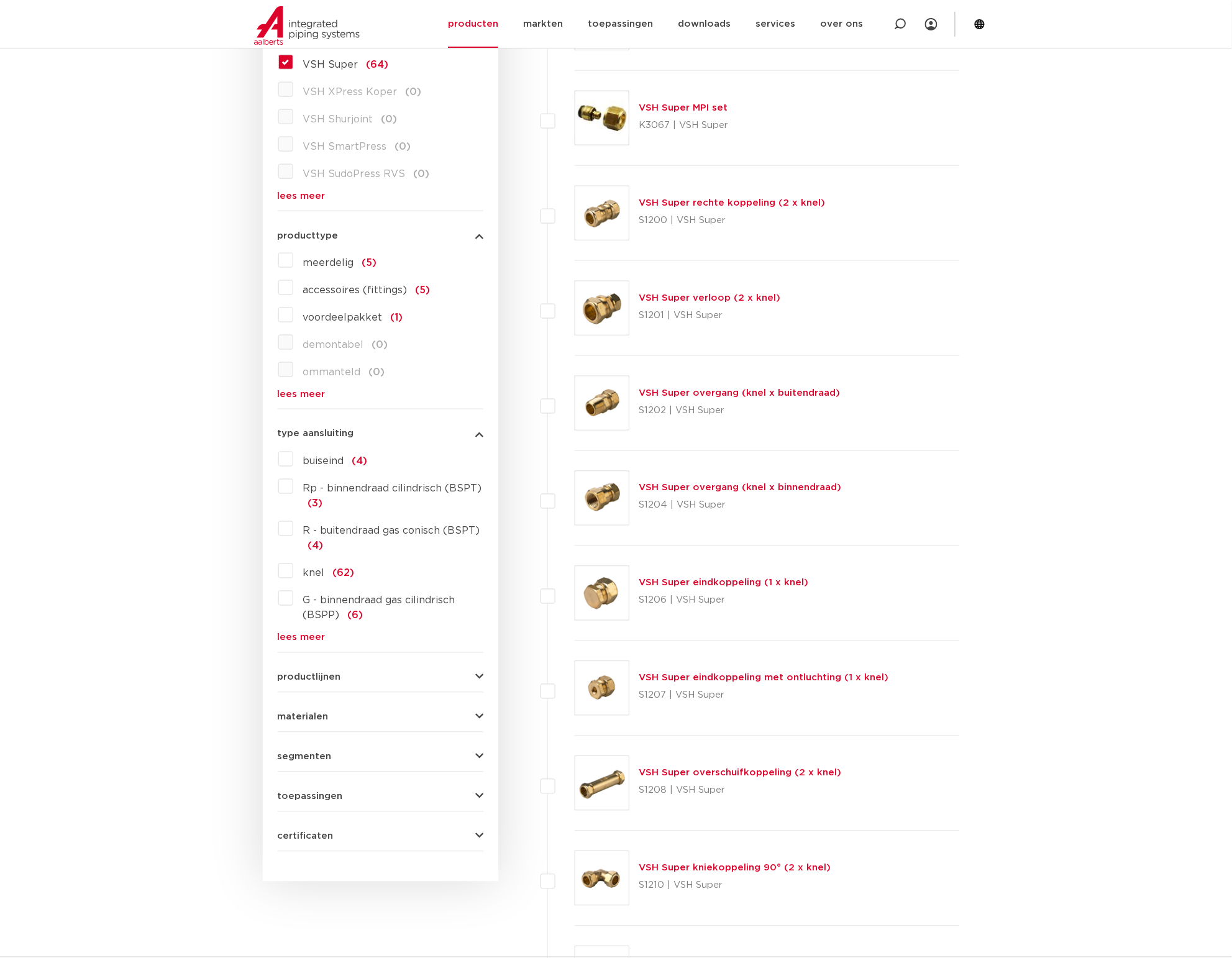
click at [315, 640] on link "lees meer" at bounding box center [380, 637] width 205 height 9
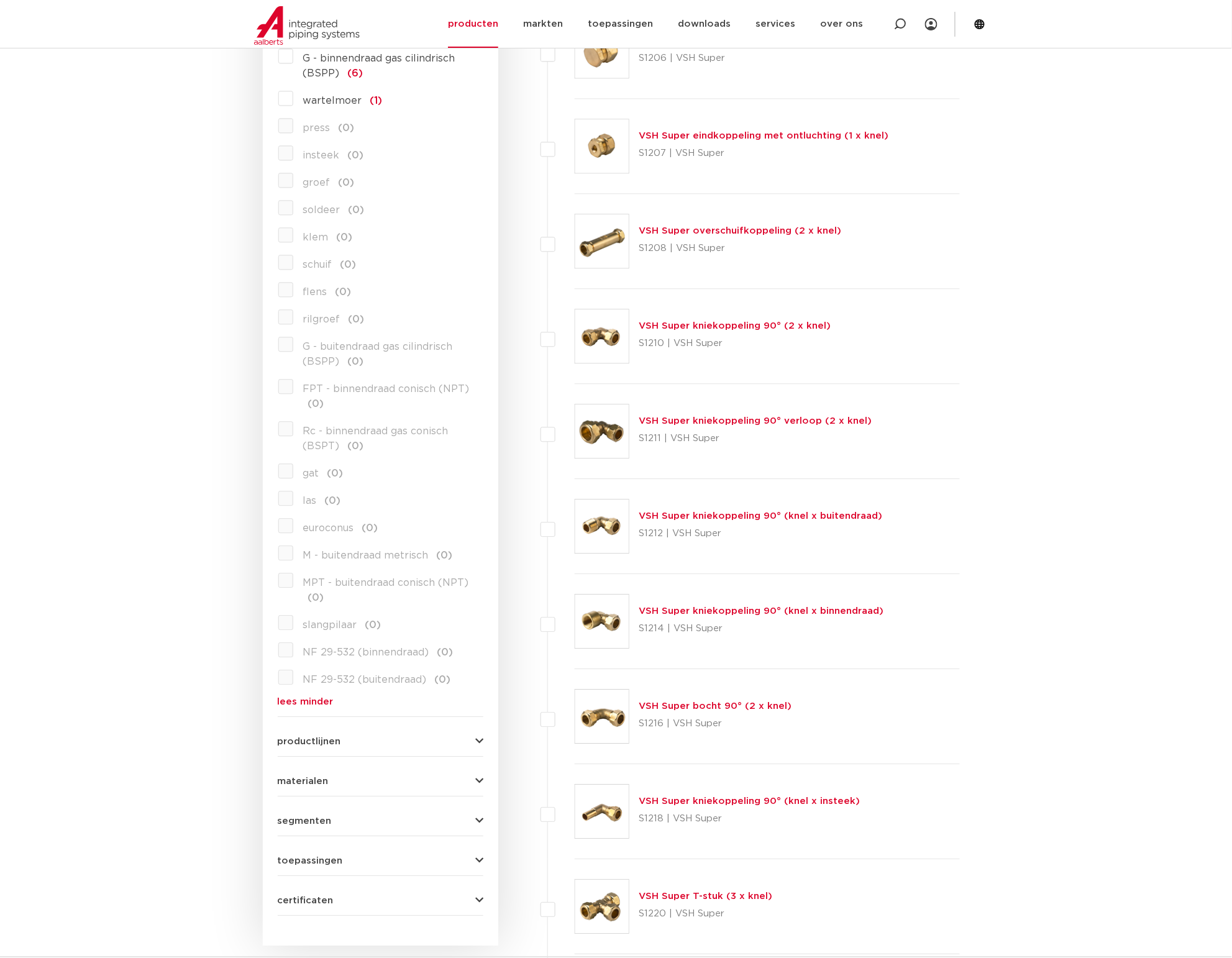
scroll to position [932, 0]
click at [324, 742] on span "productlijnen" at bounding box center [308, 740] width 63 height 9
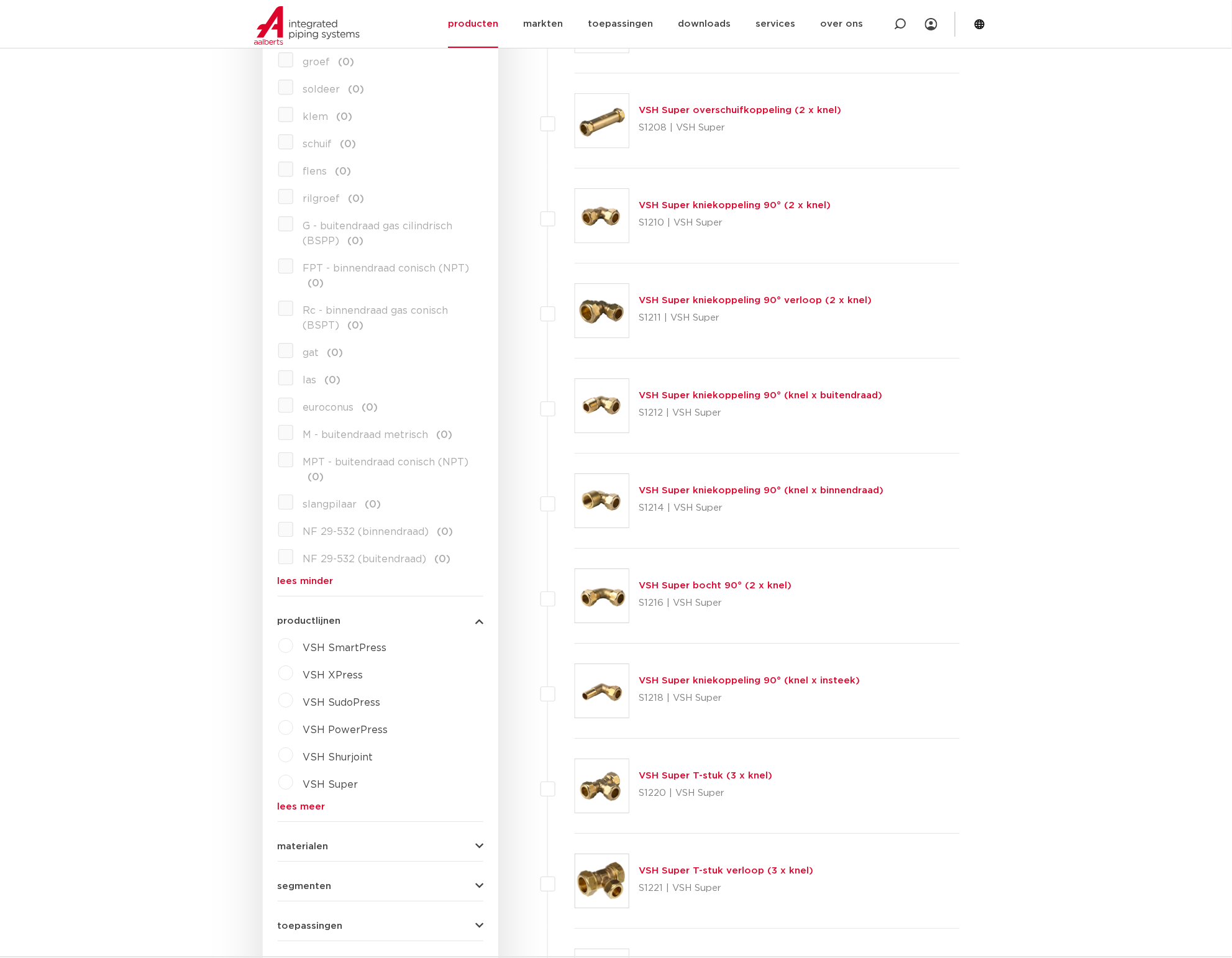
scroll to position [1087, 0]
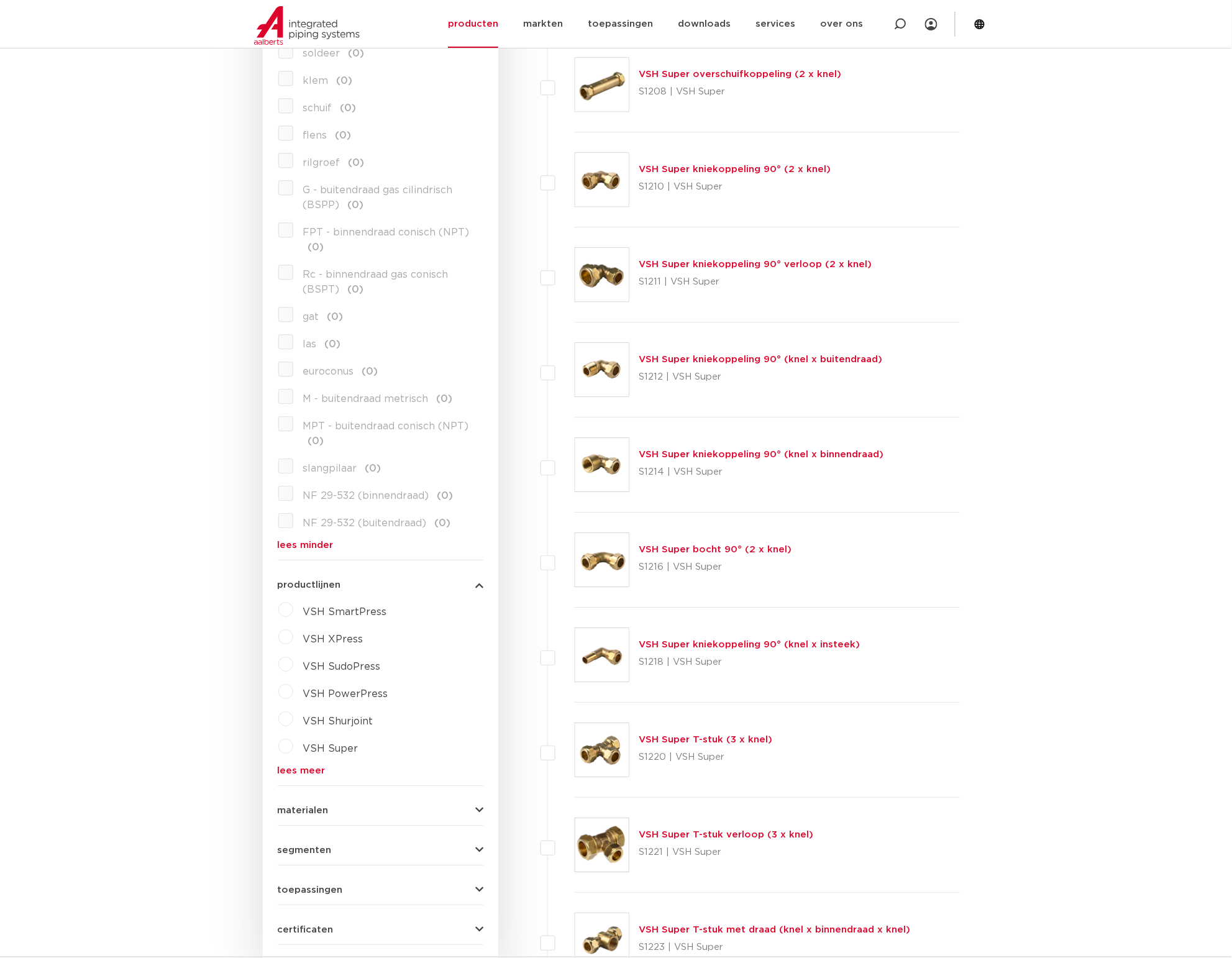
click at [302, 752] on label "VSH Super" at bounding box center [326, 746] width 65 height 20
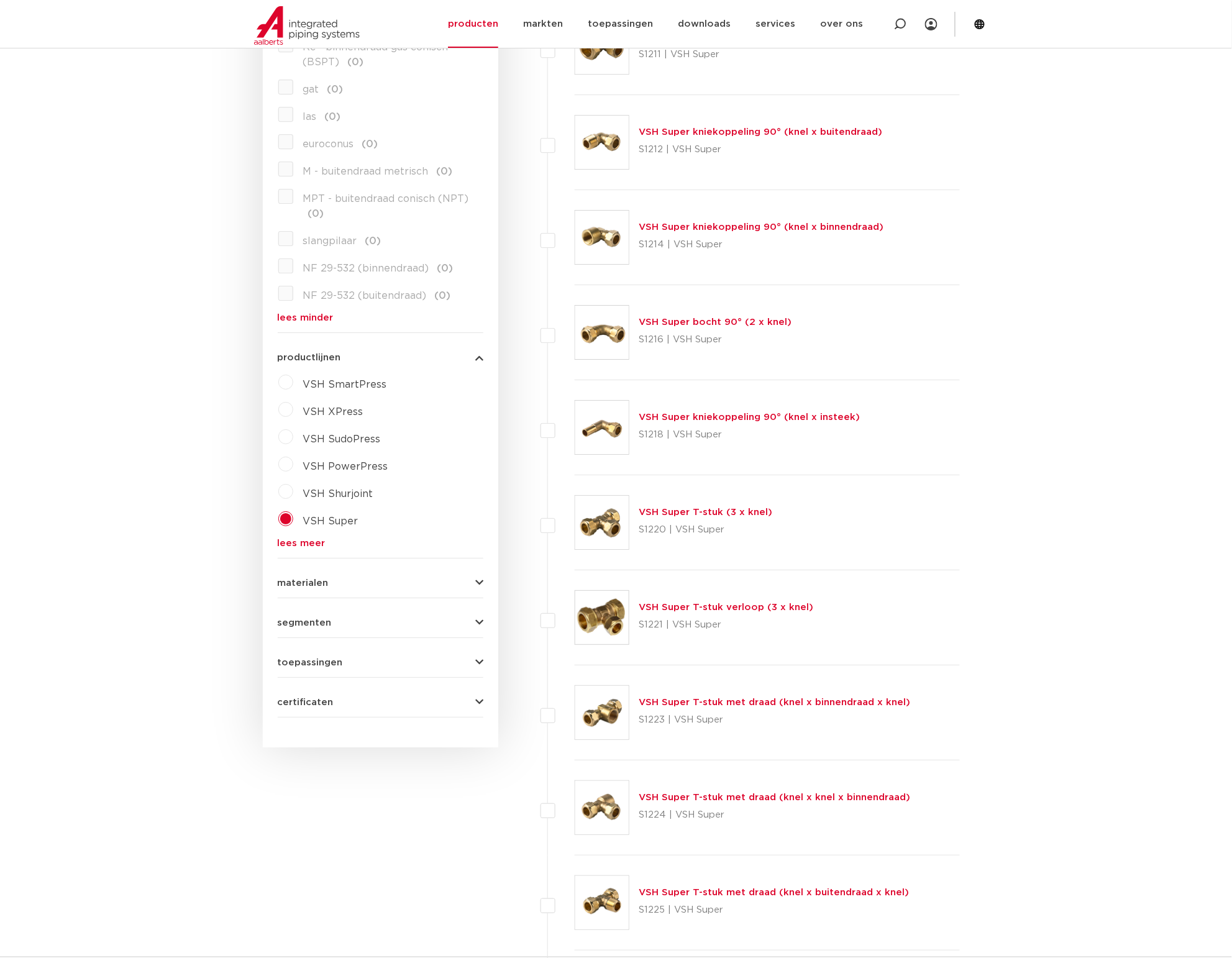
scroll to position [1320, 0]
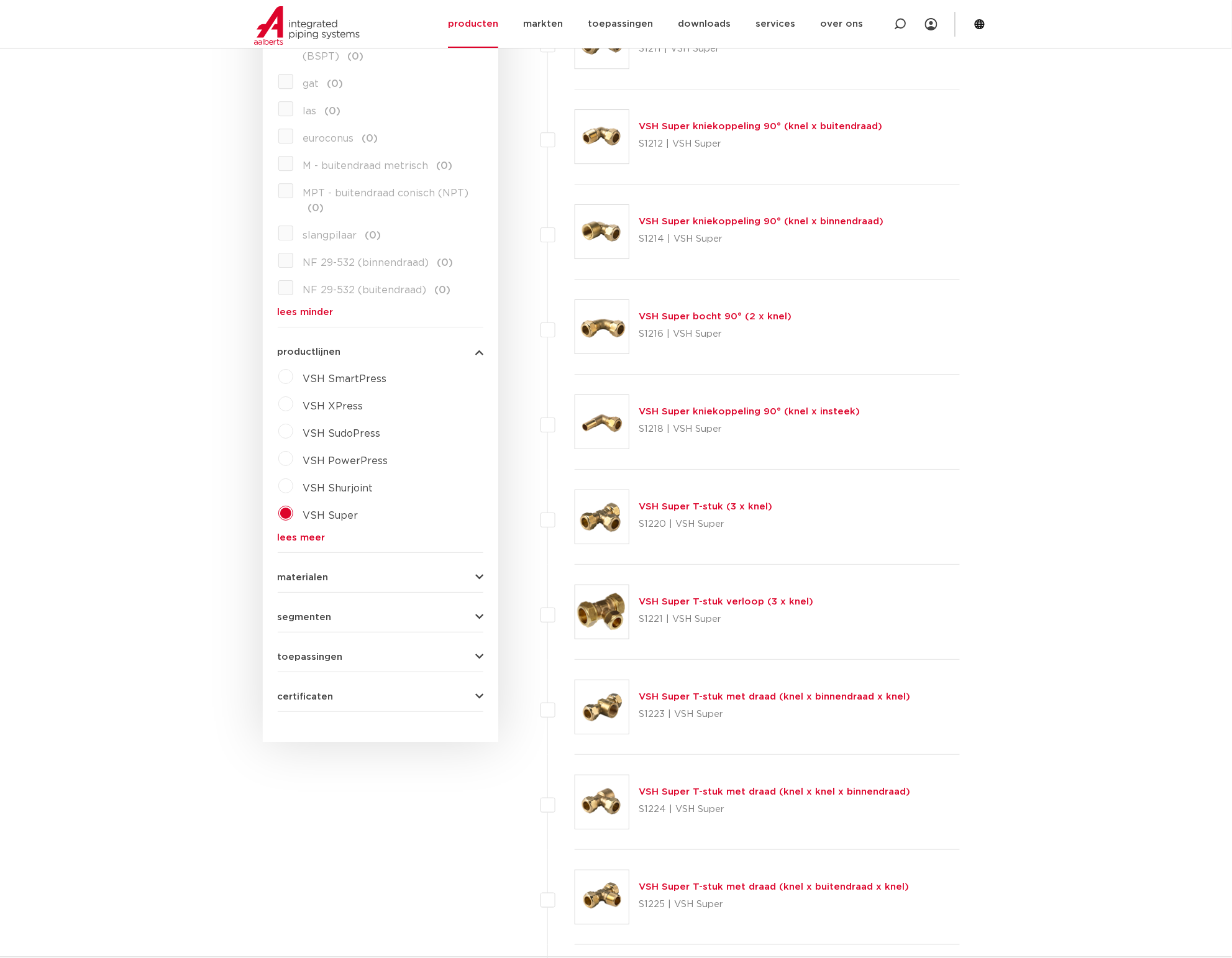
click at [314, 573] on span "materialen" at bounding box center [303, 577] width 51 height 9
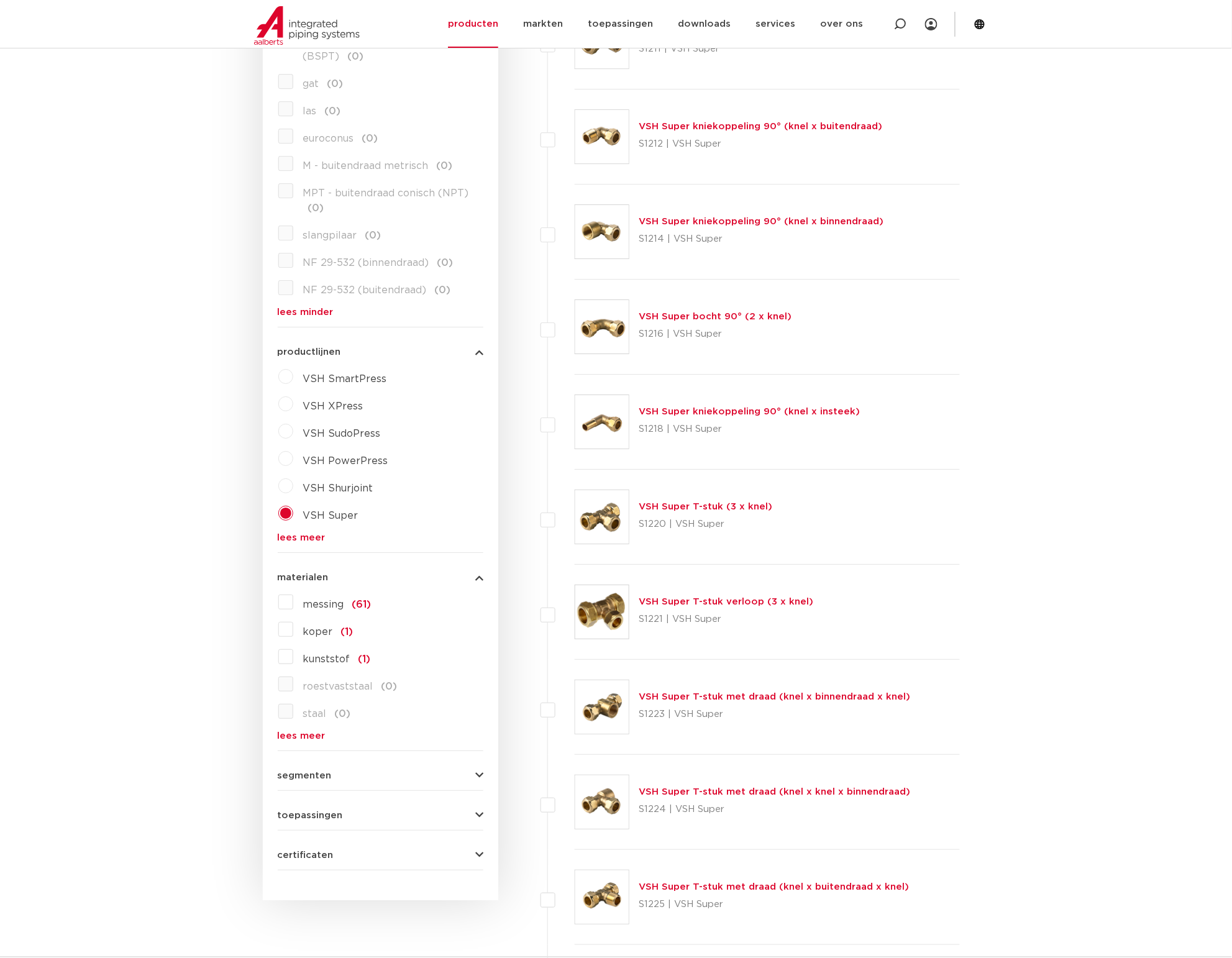
click at [314, 573] on span "materialen" at bounding box center [303, 577] width 51 height 9
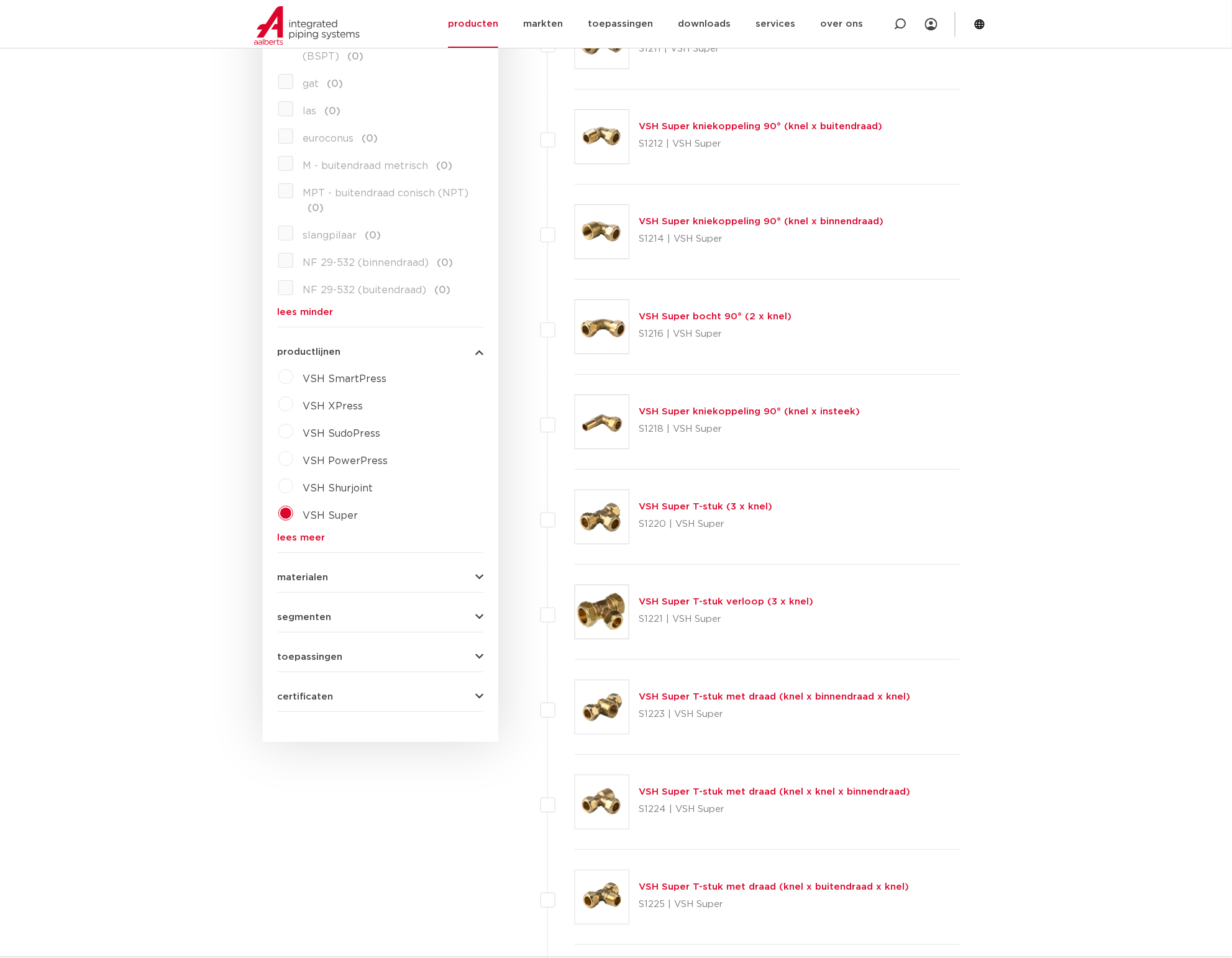
click at [335, 662] on span "toepassingen" at bounding box center [310, 656] width 65 height 9
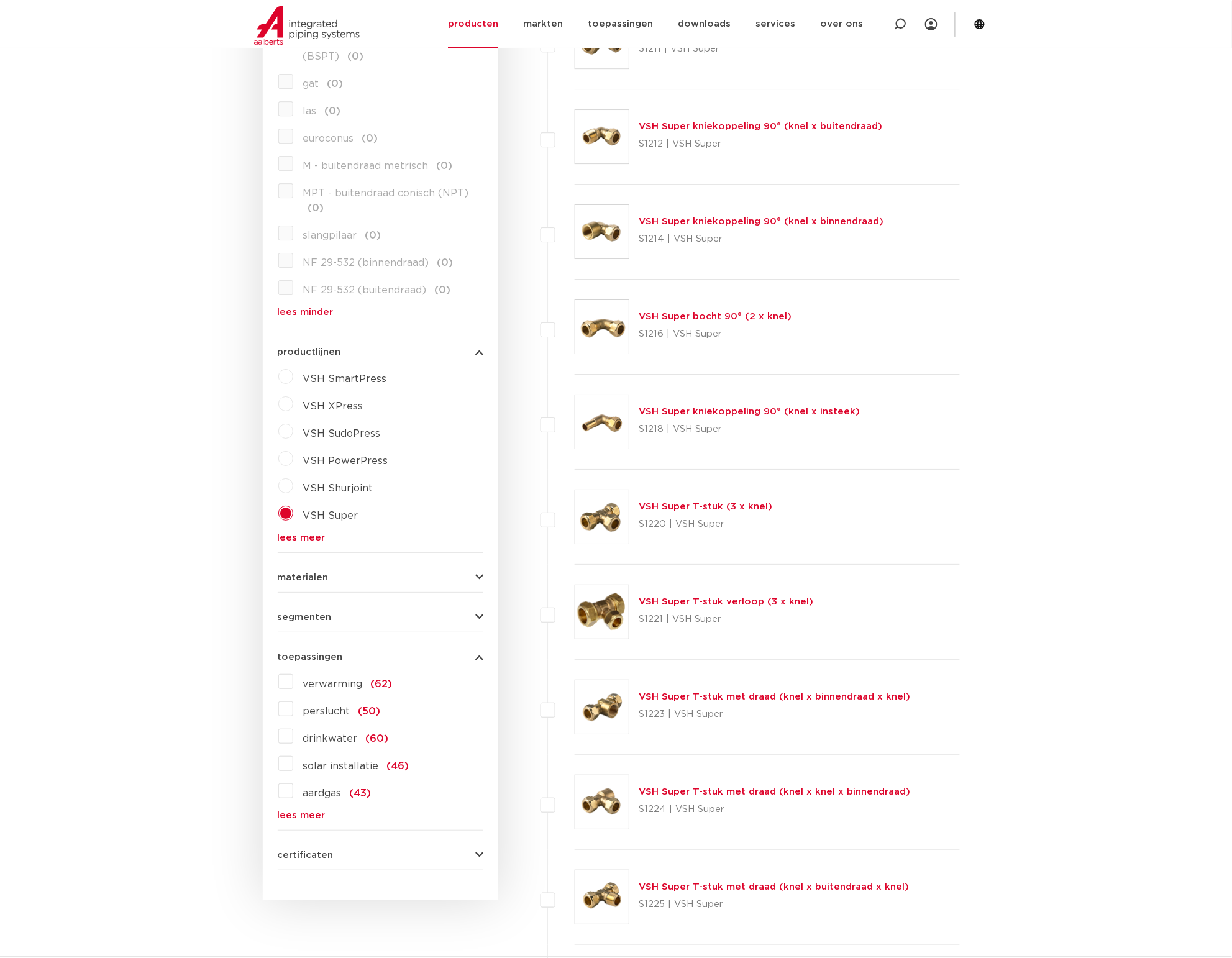
click at [314, 814] on link "lees meer" at bounding box center [380, 815] width 205 height 9
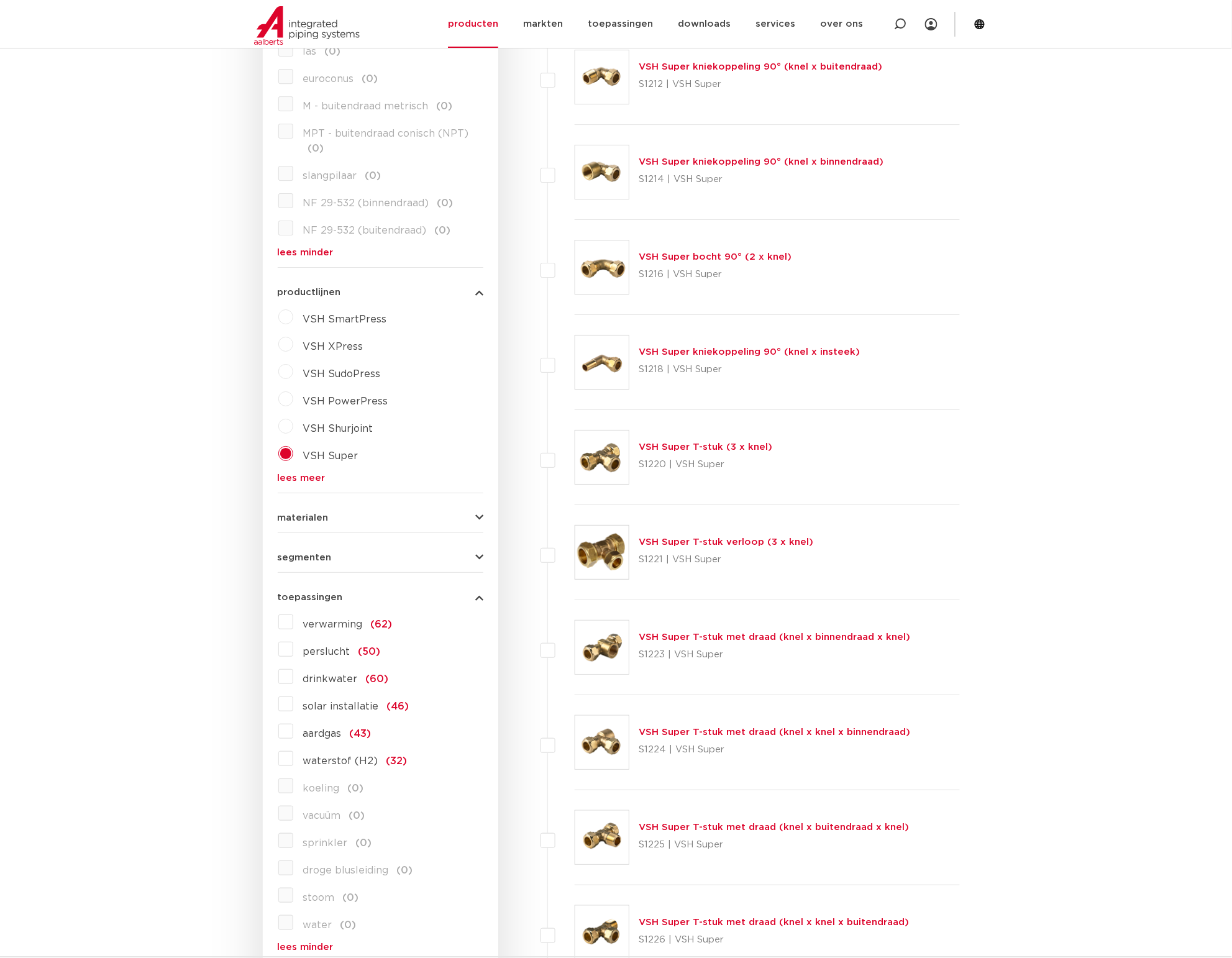
scroll to position [1475, 0]
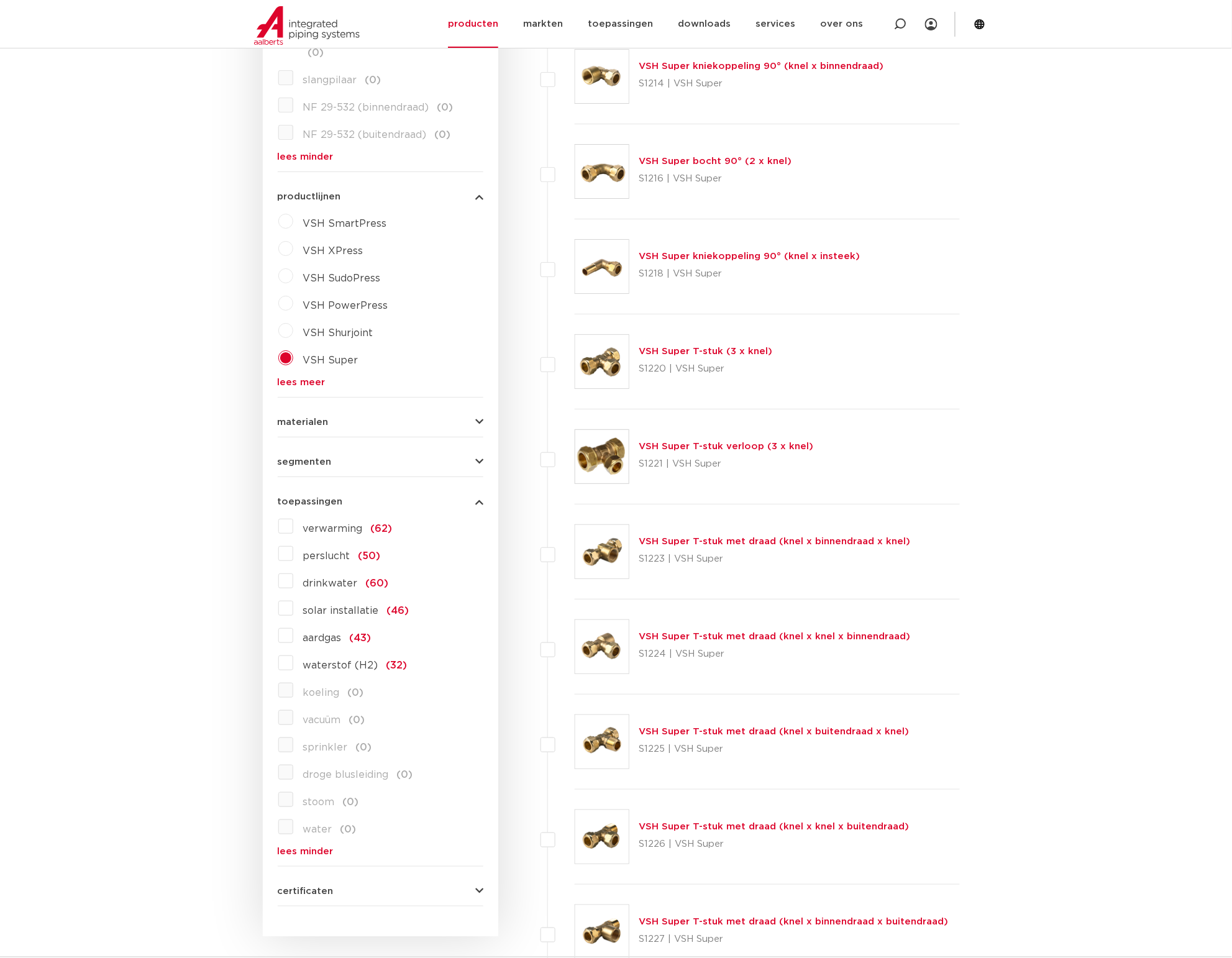
click at [293, 628] on label "aardgas (43)" at bounding box center [332, 636] width 79 height 20
click at [0, 0] on input "aardgas (43)" at bounding box center [0, 0] width 0 height 0
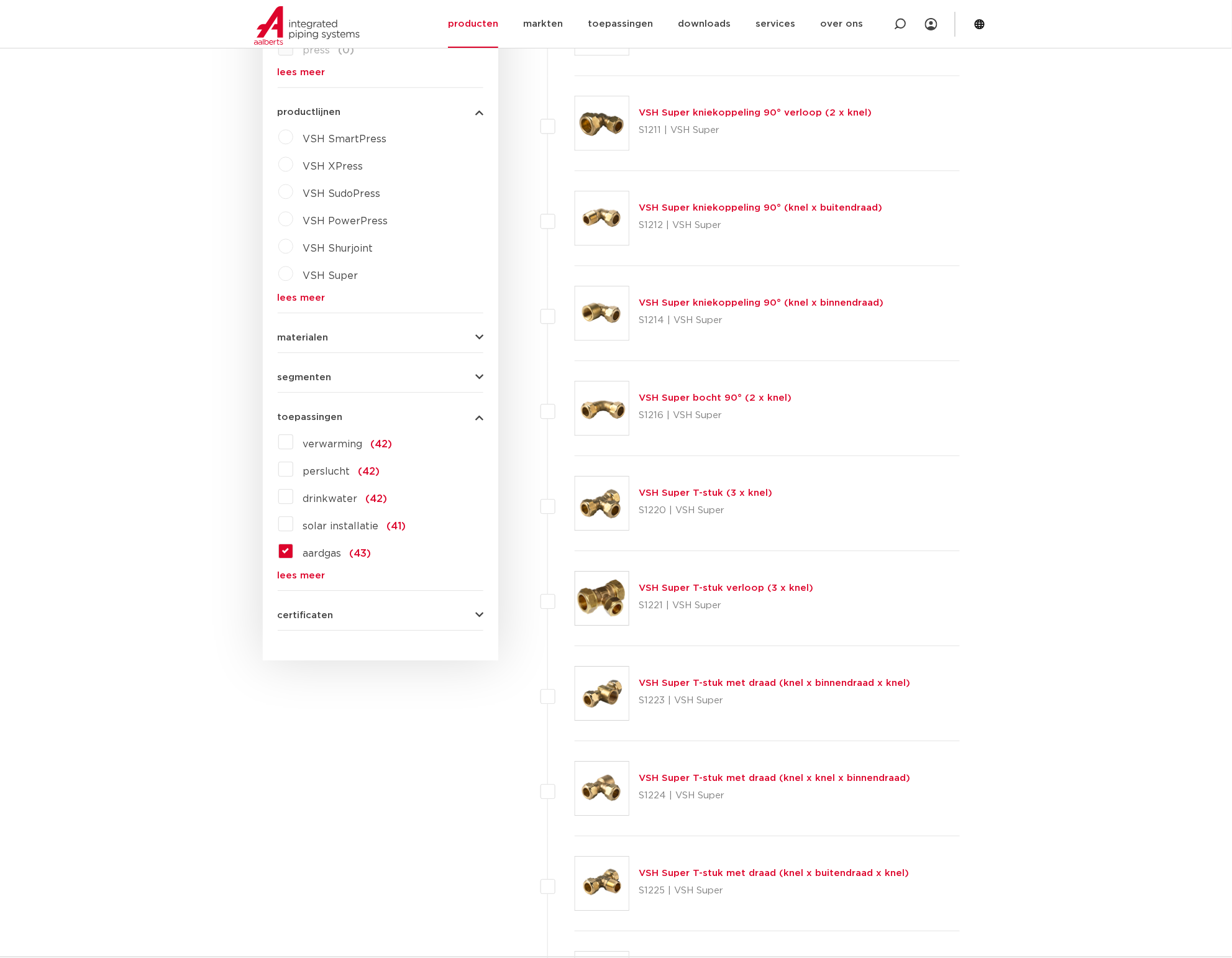
scroll to position [932, 0]
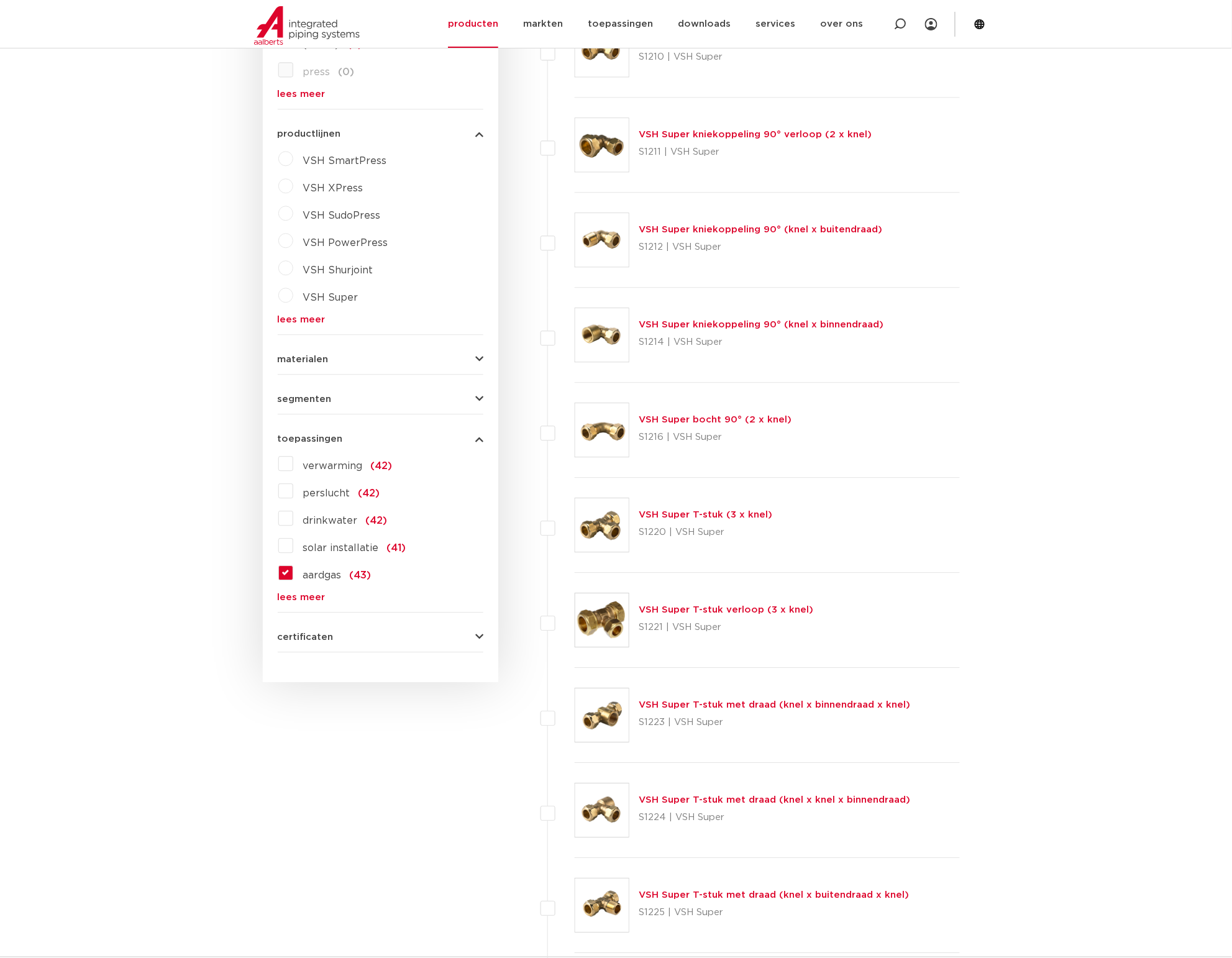
click at [293, 460] on label "verwarming (42)" at bounding box center [342, 463] width 99 height 20
click at [0, 0] on input "verwarming (42)" at bounding box center [0, 0] width 0 height 0
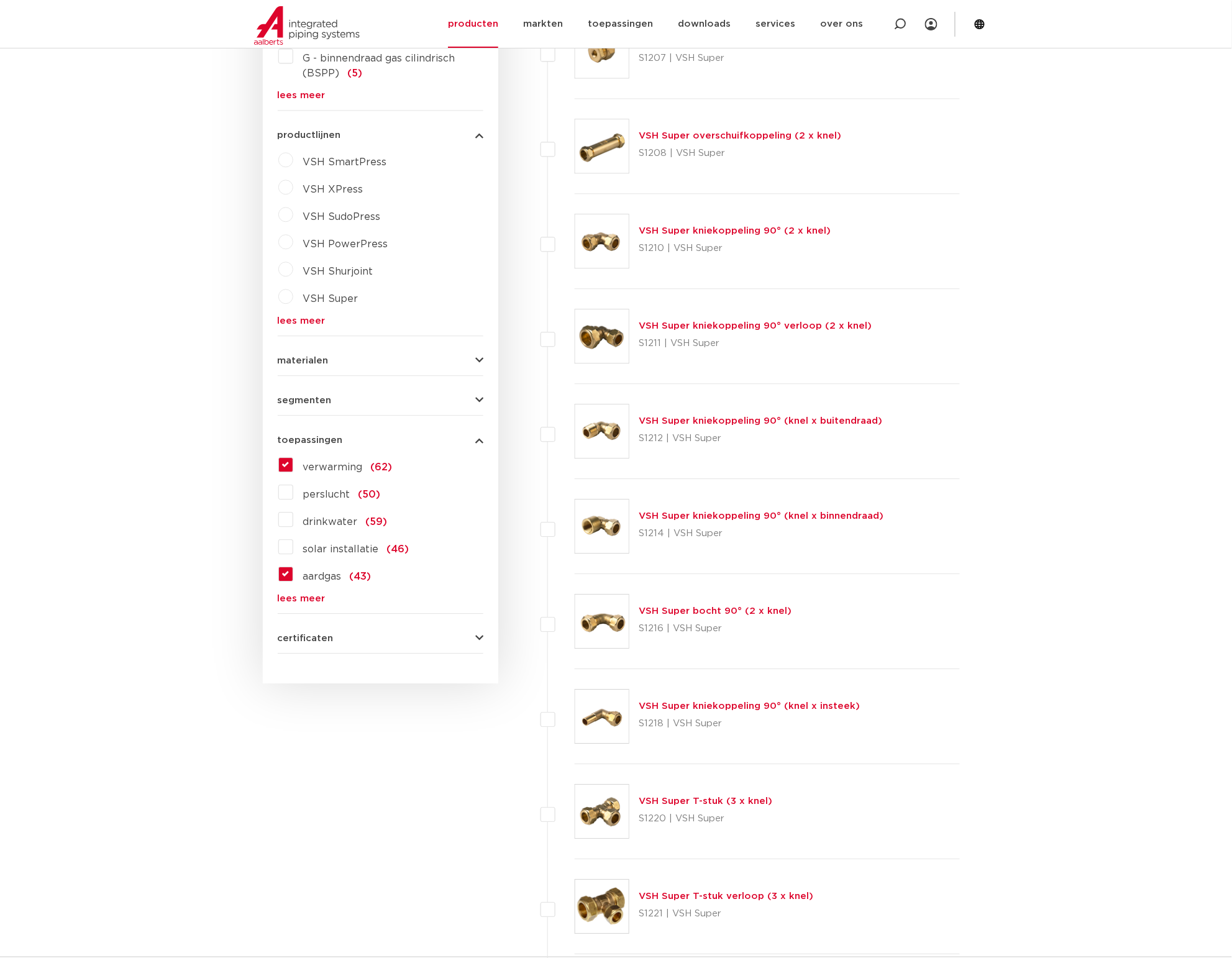
scroll to position [932, 0]
click at [293, 522] on label "drinkwater (59)" at bounding box center [339, 518] width 94 height 20
click at [0, 0] on input "drinkwater (59)" at bounding box center [0, 0] width 0 height 0
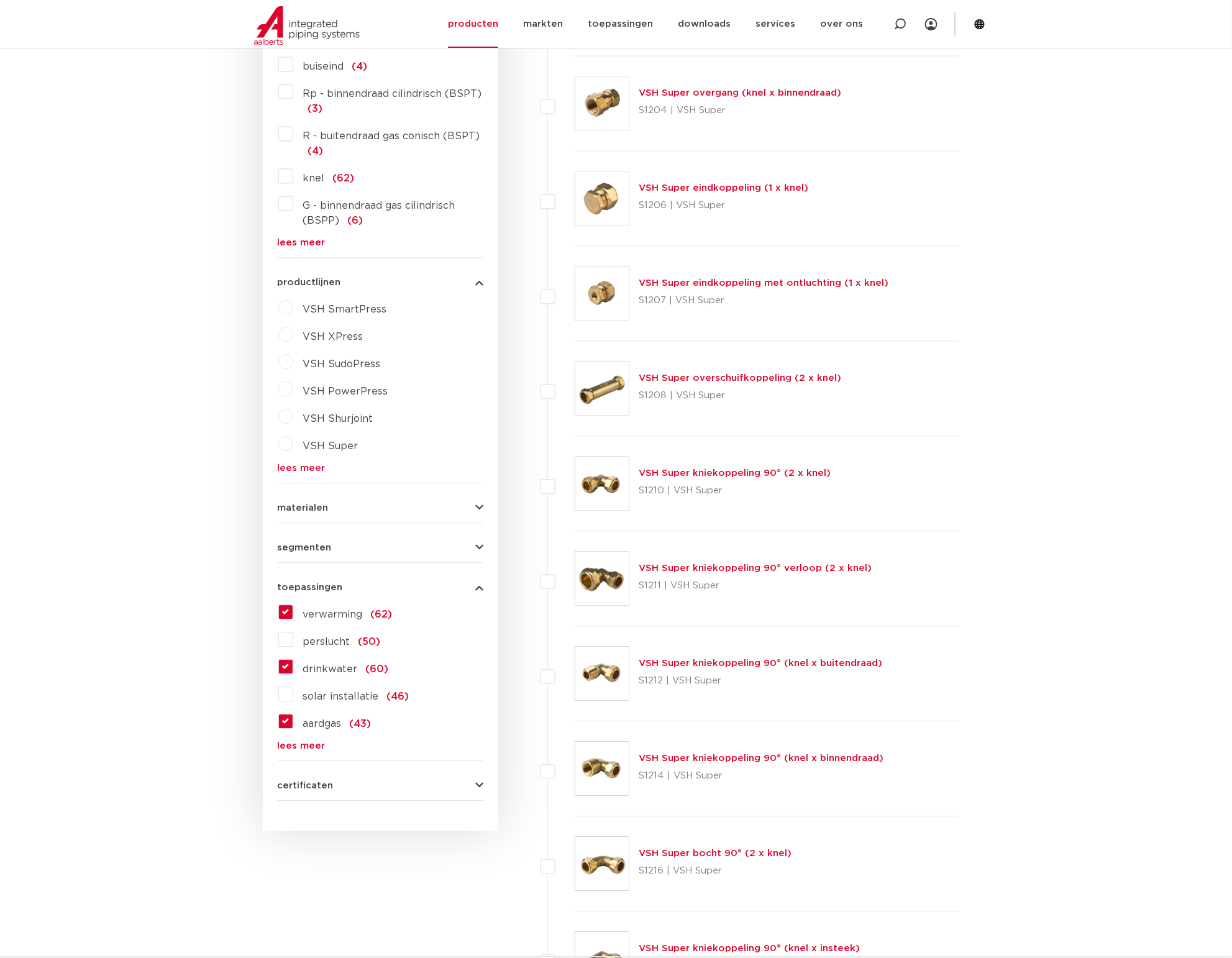
scroll to position [776, 0]
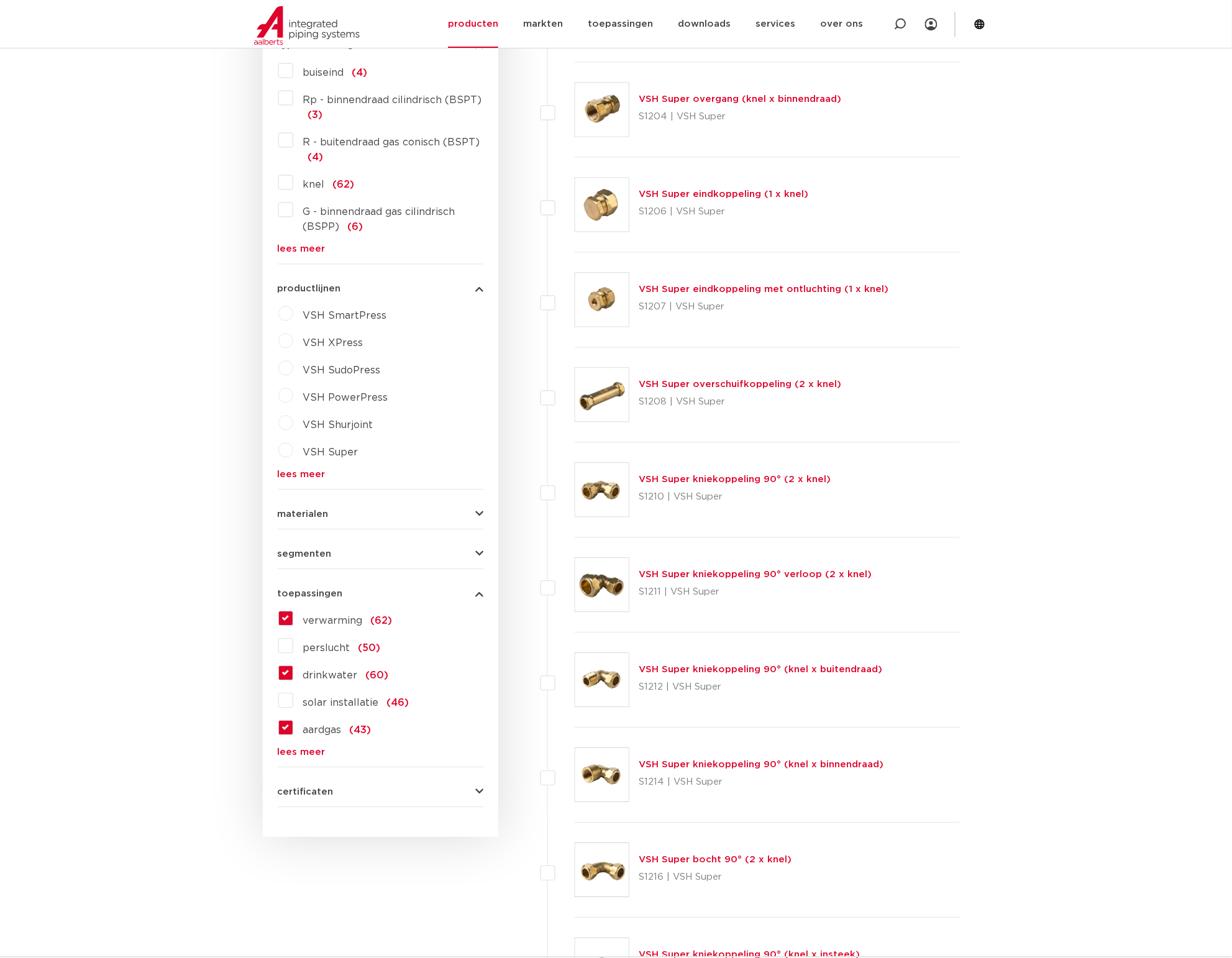
click at [350, 517] on button "materialen" at bounding box center [380, 514] width 205 height 9
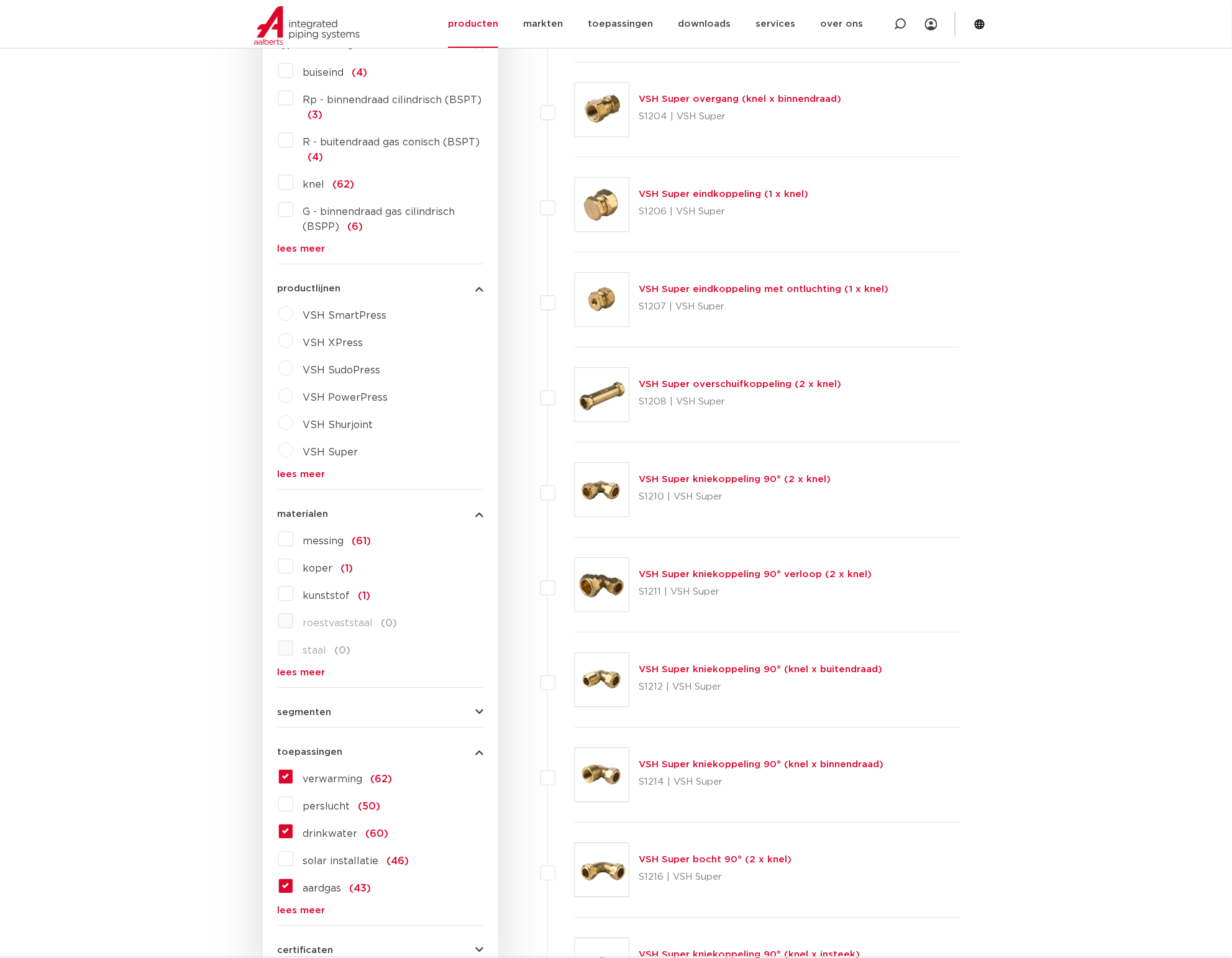
click at [350, 517] on button "materialen" at bounding box center [380, 514] width 205 height 9
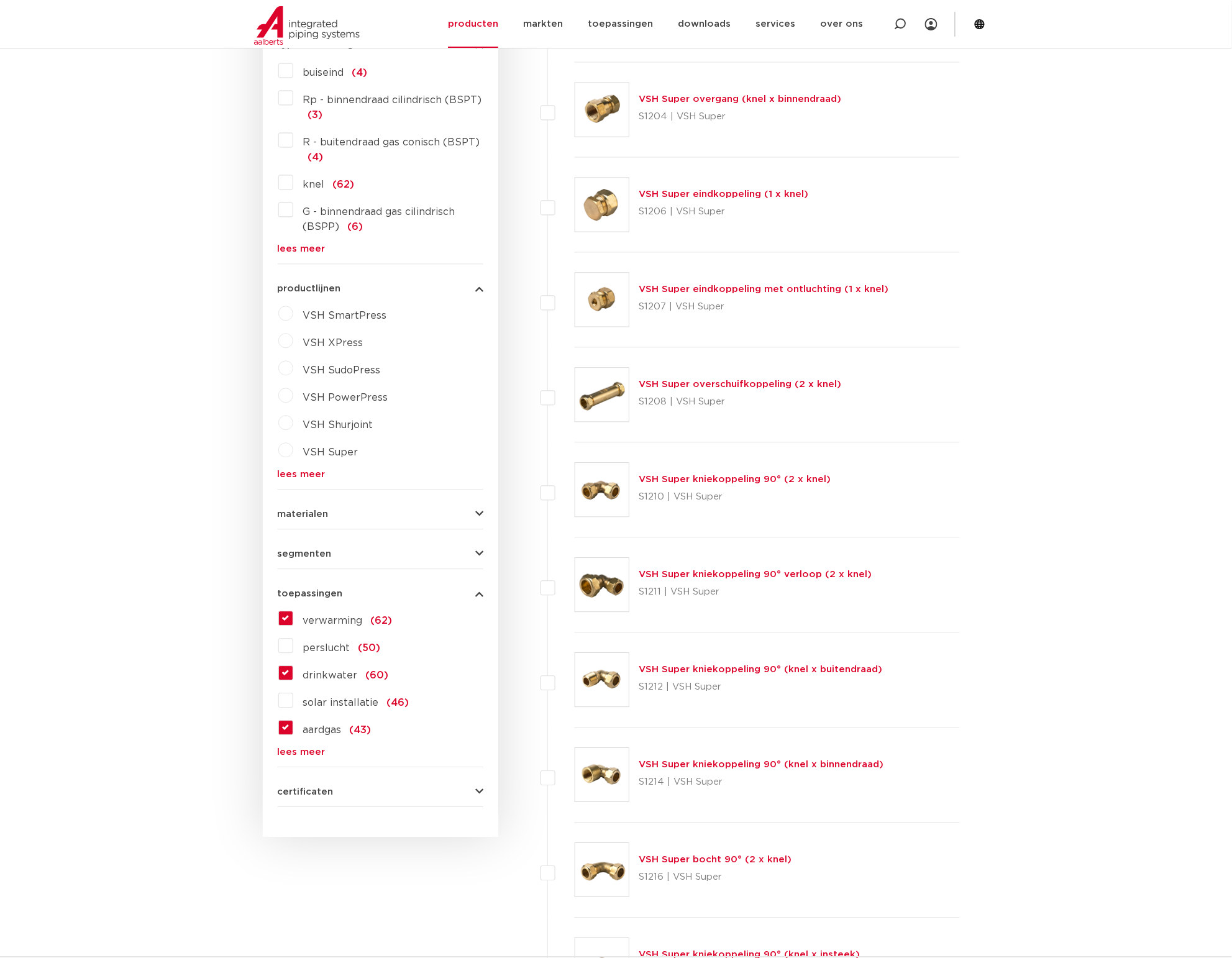
click at [354, 562] on form "zoek op naam of productnummer alle categorieën fittingen fittingen afsluiters b…" at bounding box center [380, 165] width 205 height 1284
click at [357, 558] on button "segmenten" at bounding box center [380, 554] width 205 height 9
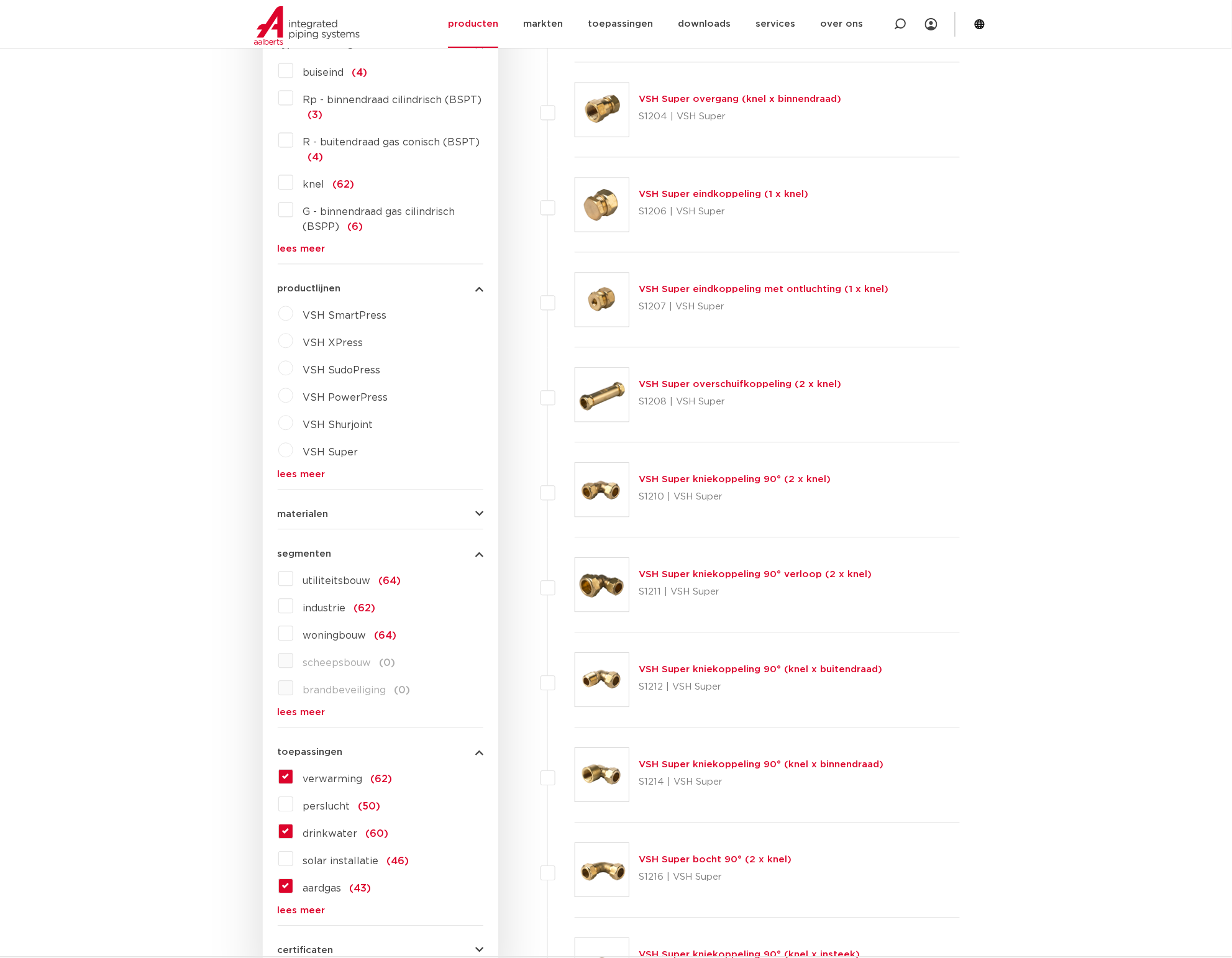
click at [357, 558] on button "segmenten" at bounding box center [380, 554] width 205 height 9
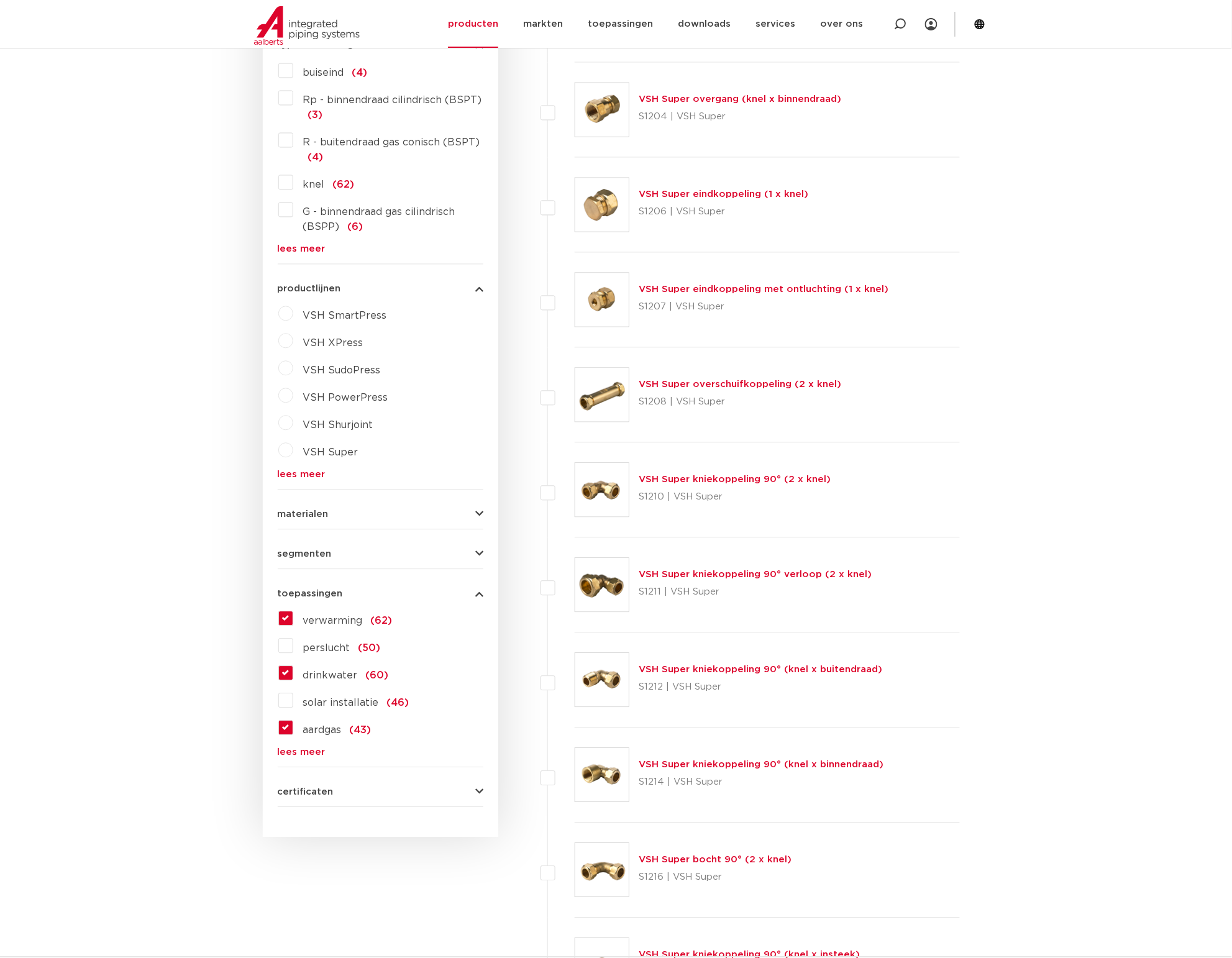
click at [339, 795] on button "certificaten" at bounding box center [380, 792] width 205 height 9
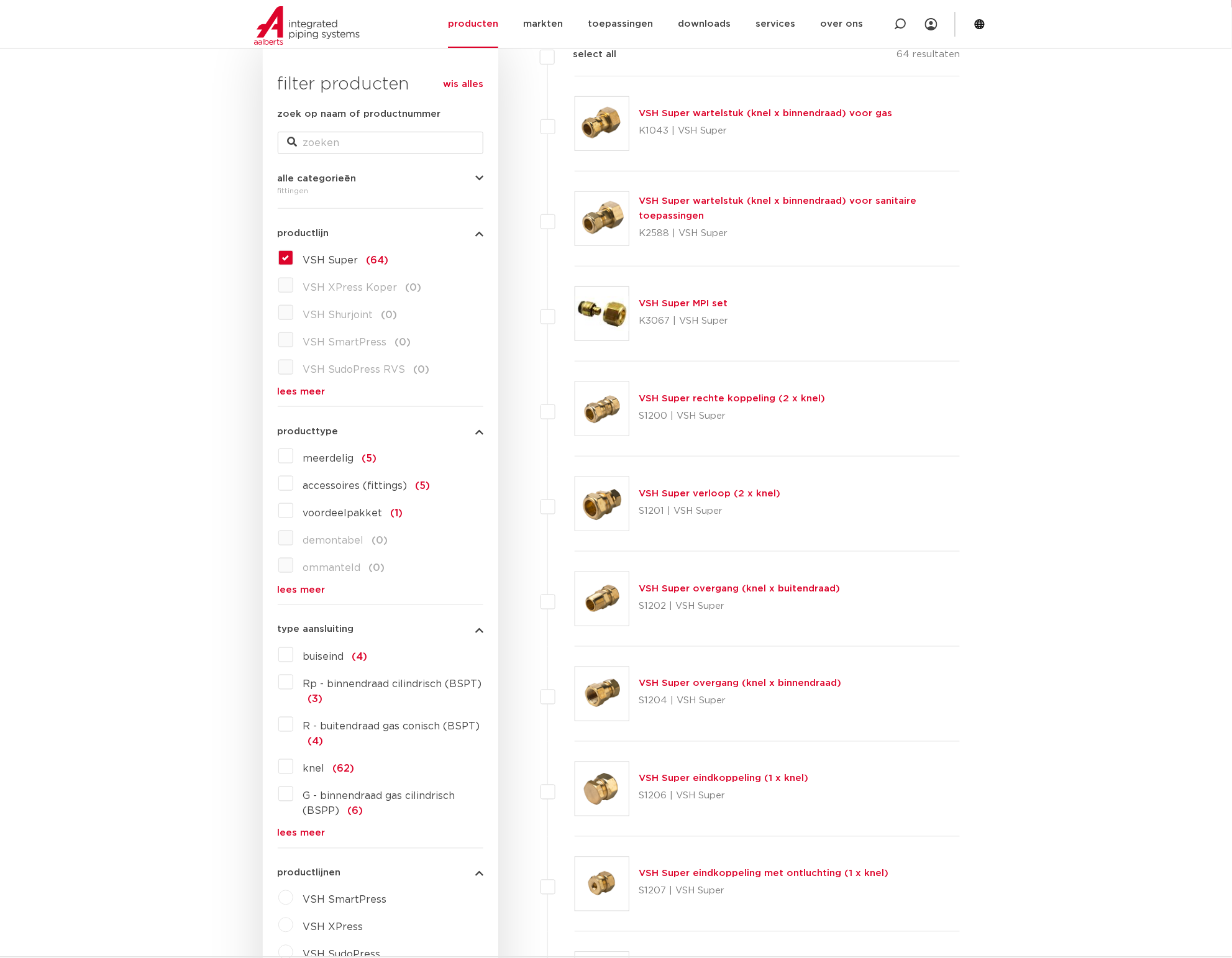
scroll to position [155, 0]
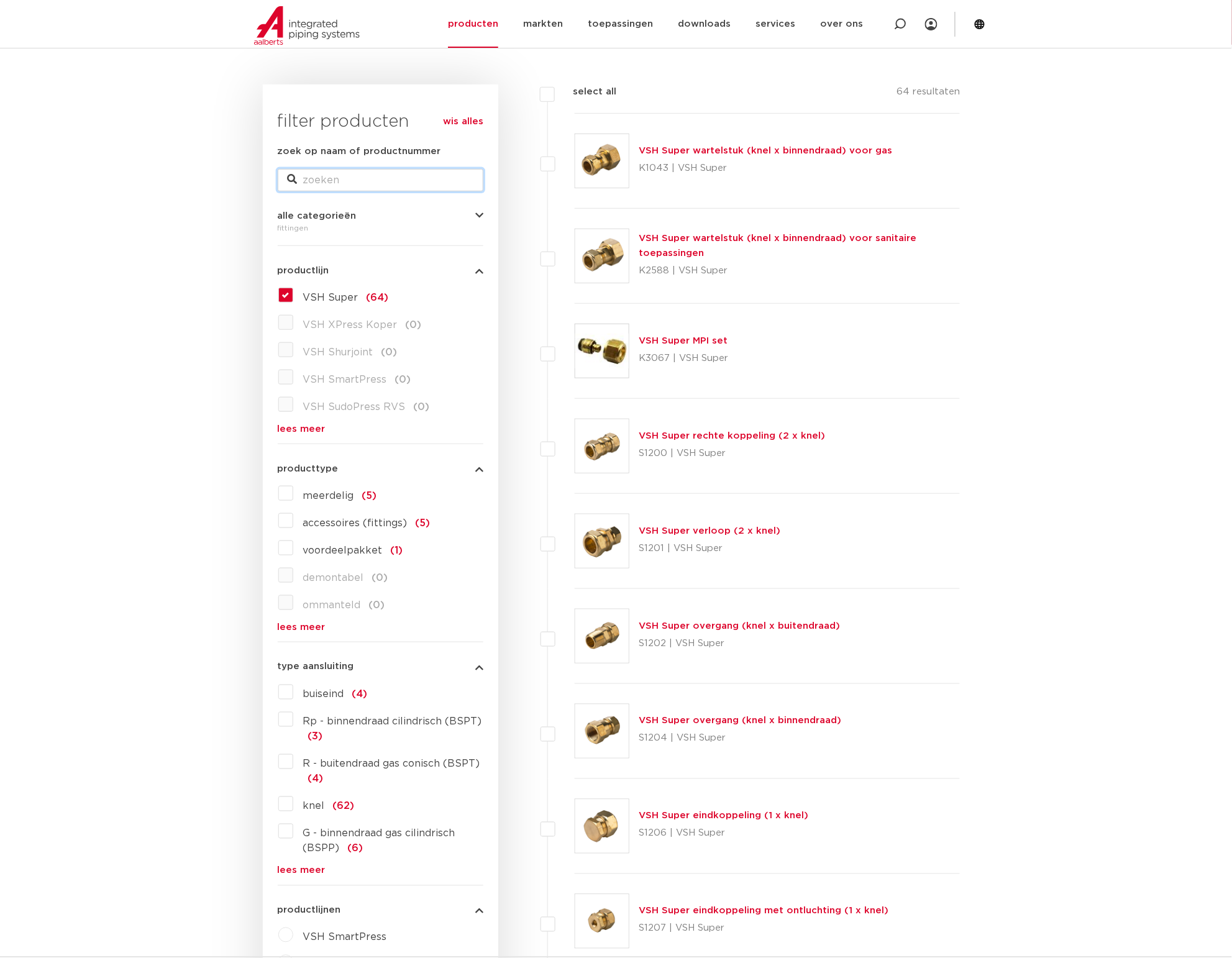
click at [359, 187] on input "zoek op naam of productnummer" at bounding box center [380, 180] width 205 height 22
type input "Super puntknie"
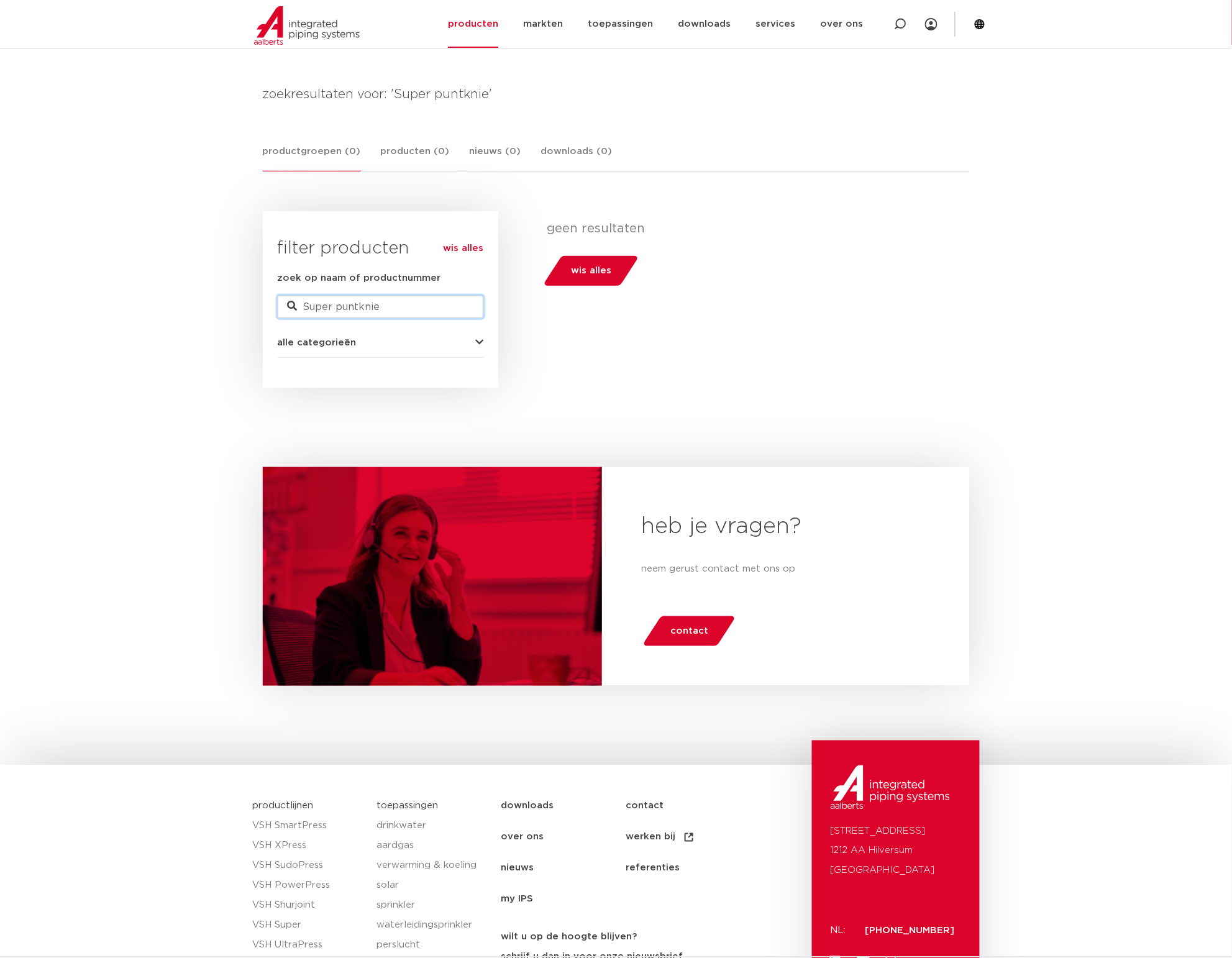
click at [314, 308] on input "Super puntknie" at bounding box center [380, 306] width 205 height 22
type input "puntknie"
click at [386, 305] on input "puntknie" at bounding box center [380, 306] width 205 height 22
